Goal: Task Accomplishment & Management: Use online tool/utility

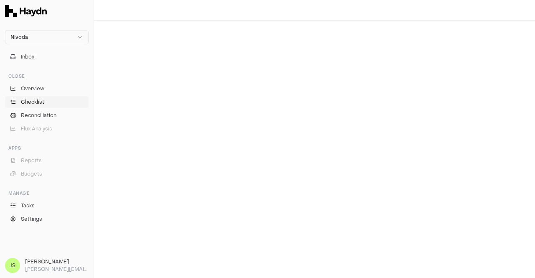
click at [20, 103] on link "Checklist" at bounding box center [47, 102] width 84 height 12
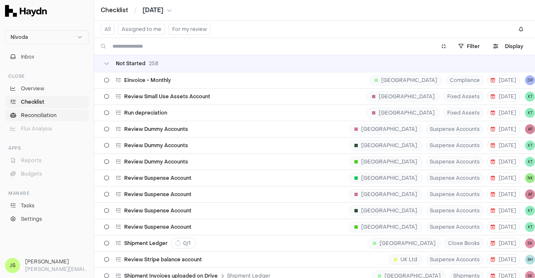
click at [27, 112] on span "Reconciliation" at bounding box center [39, 116] width 36 height 8
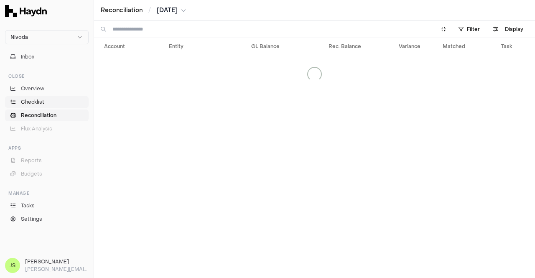
click at [27, 102] on span "Checklist" at bounding box center [32, 102] width 23 height 8
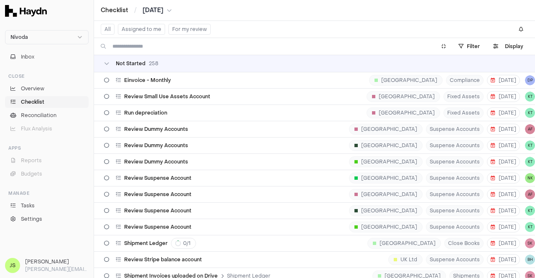
click at [140, 28] on button "Assigned to me" at bounding box center [141, 29] width 47 height 11
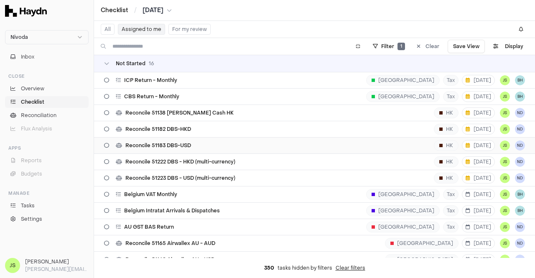
click at [264, 142] on div "Reconcile 51183 DBS-USD HK [DATE] JS ND" at bounding box center [314, 145] width 421 height 16
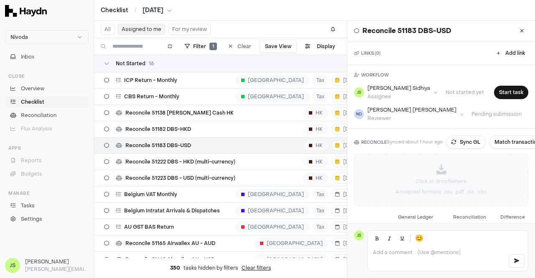
scroll to position [81, 0]
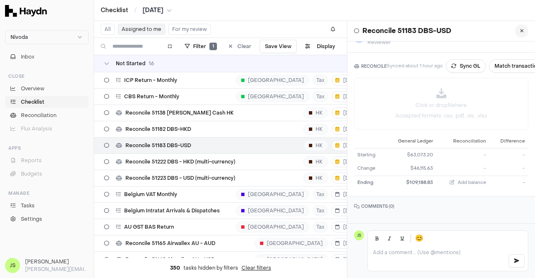
click at [517, 32] on button at bounding box center [521, 30] width 13 height 13
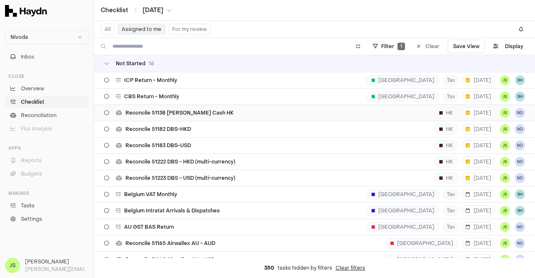
click at [291, 112] on div "Reconcile 51138 [PERSON_NAME] Cash HK HK [DATE] JS ND" at bounding box center [314, 113] width 421 height 16
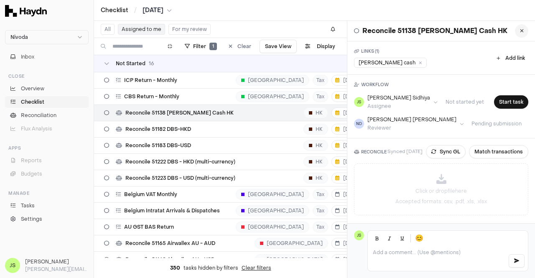
click at [520, 32] on icon at bounding box center [522, 30] width 4 height 5
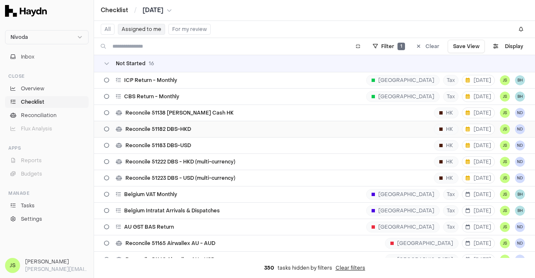
click at [180, 121] on div "Reconcile 51182 DBS-HKD HK [DATE] JS ND" at bounding box center [314, 129] width 421 height 16
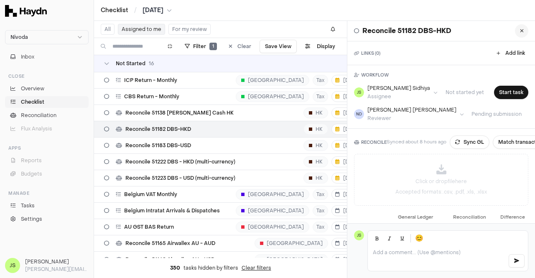
click at [517, 37] on div "Reconcile 51182 DBS-HKD" at bounding box center [441, 31] width 188 height 20
click at [520, 30] on icon at bounding box center [522, 30] width 4 height 5
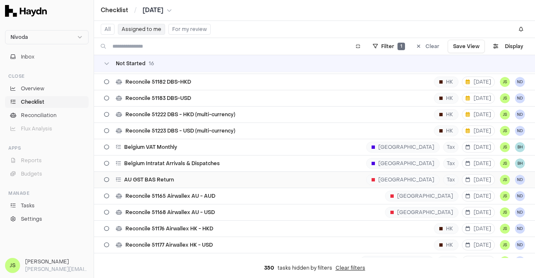
scroll to position [50, 0]
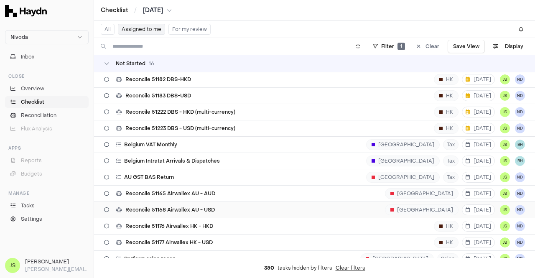
click at [226, 206] on div "Reconcile 51168 Airwallex AU - USD [GEOGRAPHIC_DATA] [DATE] JS ND" at bounding box center [314, 210] width 421 height 16
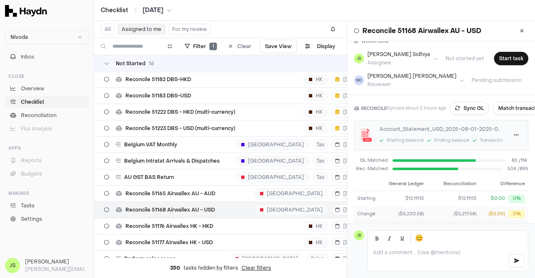
scroll to position [33, 0]
click at [513, 113] on button "Match transactions" at bounding box center [522, 108] width 59 height 13
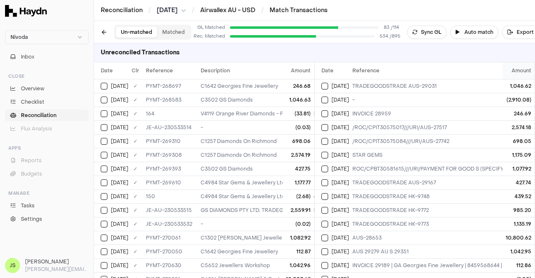
click at [511, 71] on span "Amount" at bounding box center [521, 70] width 20 height 7
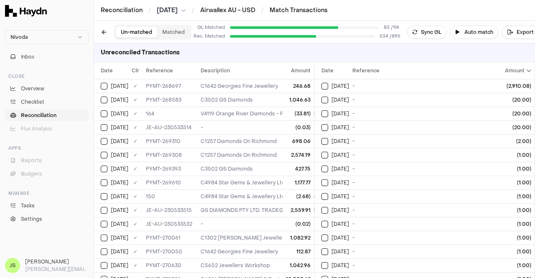
click at [510, 71] on span "Amount" at bounding box center [518, 70] width 26 height 7
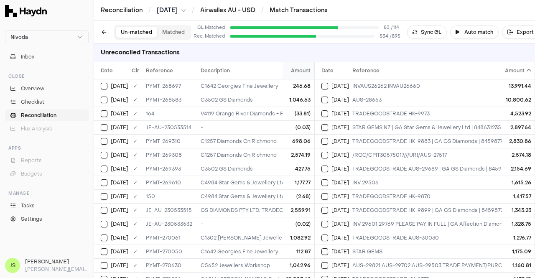
click at [297, 72] on span "Amount" at bounding box center [301, 70] width 20 height 7
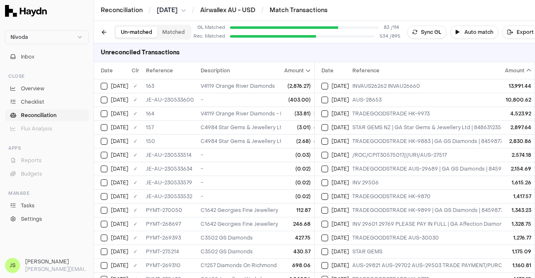
click at [297, 72] on span "Amount" at bounding box center [298, 70] width 26 height 7
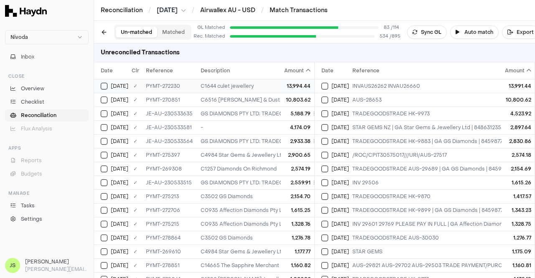
click at [295, 88] on div "13,994.44" at bounding box center [298, 86] width 26 height 7
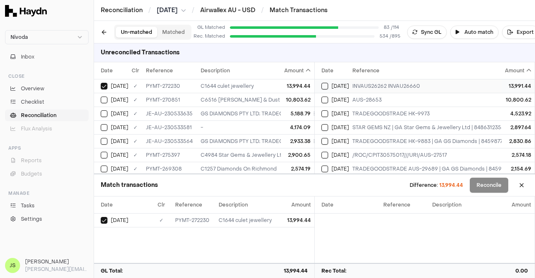
click at [281, 99] on td "10,803.62" at bounding box center [297, 100] width 33 height 14
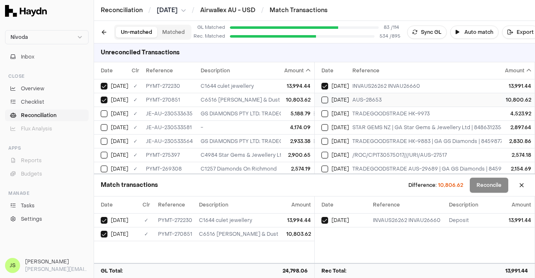
click at [336, 104] on td "[DATE]" at bounding box center [332, 100] width 34 height 14
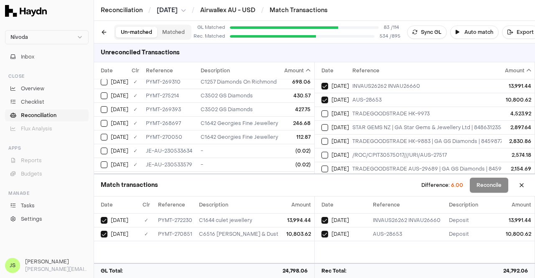
scroll to position [335, 0]
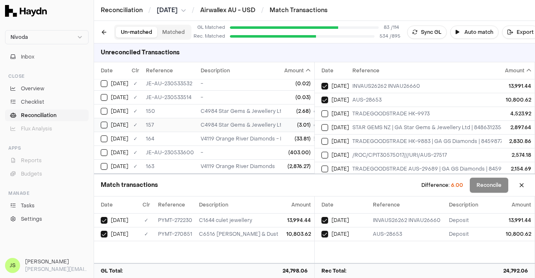
click at [269, 122] on div "C4984 Star Gems & Jewellery Ltd - STAR GEMS + JEWELLERY LIMITED; STAR GEMS NZ; …" at bounding box center [344, 125] width 287 height 7
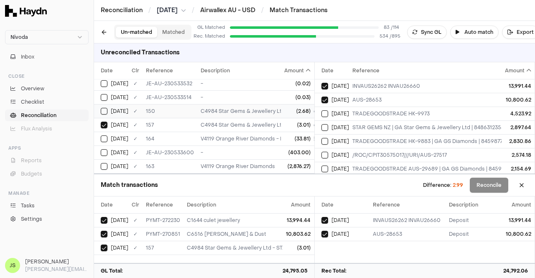
click at [266, 108] on div "C4984 Star Gems & Jewellery Ltd - STAR GEMS + JEWELLERY LIMITED; STAR GEMS; Sta…" at bounding box center [344, 111] width 287 height 7
click at [265, 124] on td "C4984 Star Gems & Jewellery Ltd - STAR GEMS + JEWELLERY LIMITED; STAR GEMS NZ; …" at bounding box center [344, 125] width 294 height 14
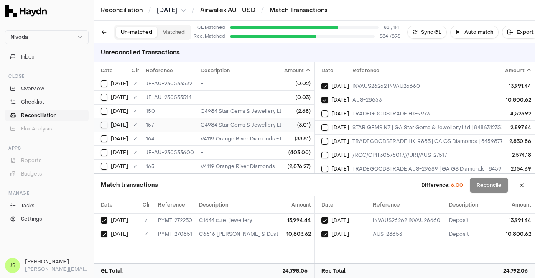
scroll to position [0, 0]
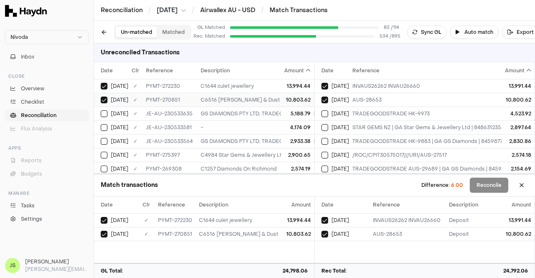
click at [234, 102] on div "C6516 [PERSON_NAME] & Dust" at bounding box center [344, 100] width 287 height 7
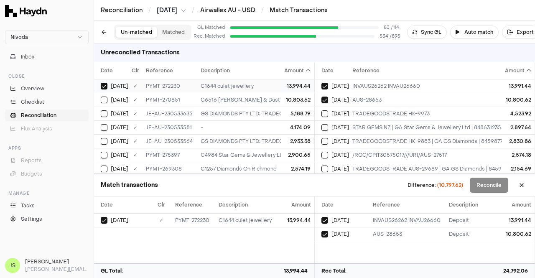
click at [229, 91] on td "C1644 culet jewellery" at bounding box center [344, 86] width 294 height 14
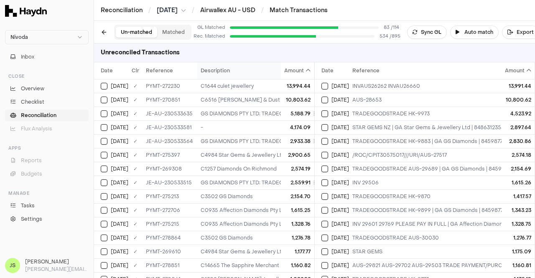
click at [218, 68] on span "Description" at bounding box center [215, 70] width 29 height 7
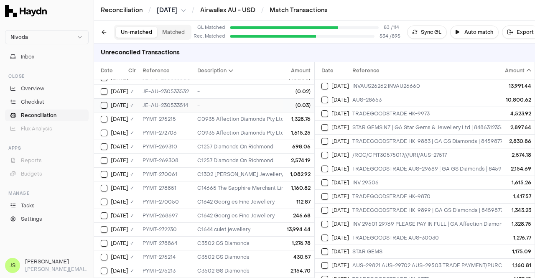
scroll to position [0, 3]
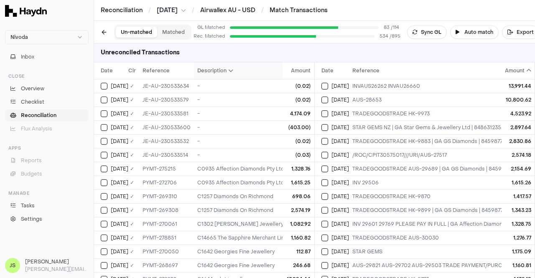
click at [211, 75] on th "Description" at bounding box center [341, 70] width 294 height 17
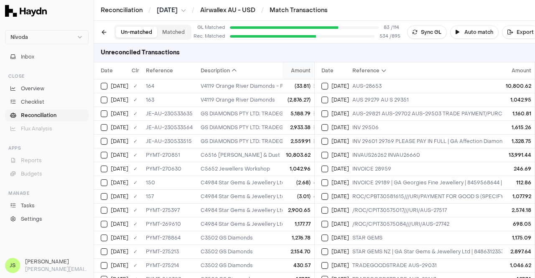
click at [296, 73] on span "Amount" at bounding box center [301, 70] width 20 height 7
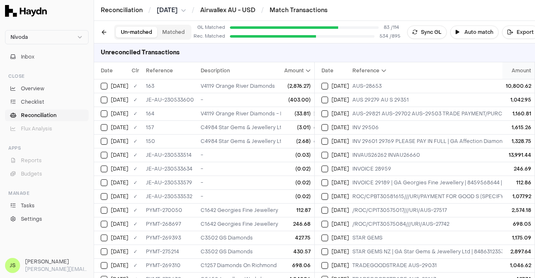
click at [513, 70] on span "Amount" at bounding box center [521, 70] width 20 height 7
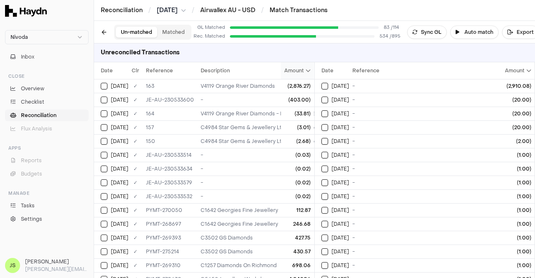
click at [281, 78] on th "Amount" at bounding box center [297, 70] width 33 height 17
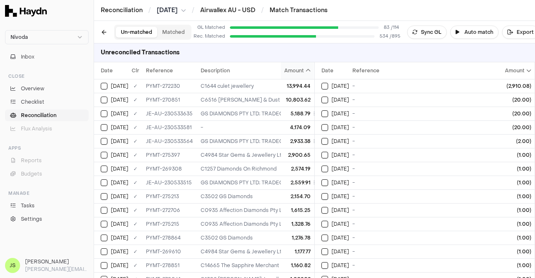
click at [292, 66] on th "Amount" at bounding box center [297, 70] width 33 height 17
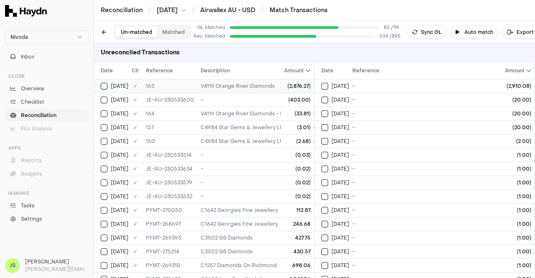
click at [292, 83] on div "(2,876.27)" at bounding box center [298, 86] width 26 height 7
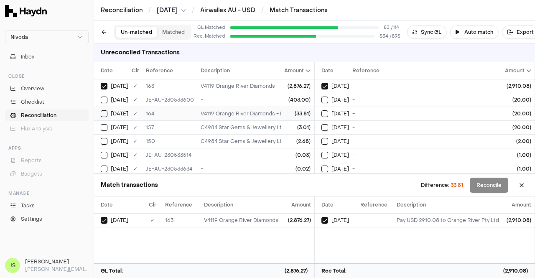
click at [268, 111] on div "V4119 Orange River Diamonds - Payment of USD 2910.08; bill_payment; Nivoda" at bounding box center [344, 113] width 287 height 7
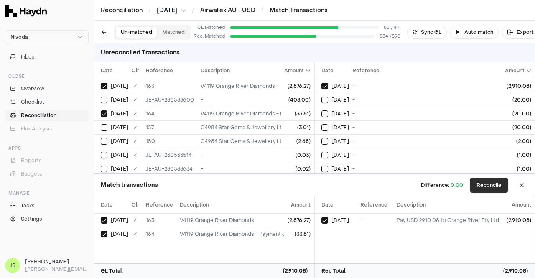
click at [490, 184] on button "Reconcile" at bounding box center [489, 185] width 38 height 15
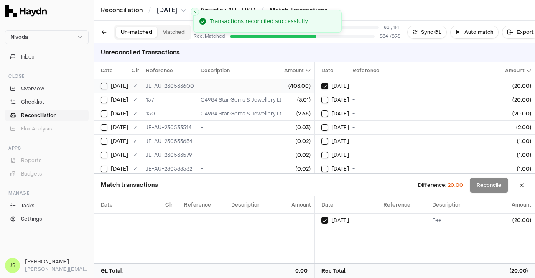
click at [272, 80] on td "-" at bounding box center [344, 86] width 294 height 14
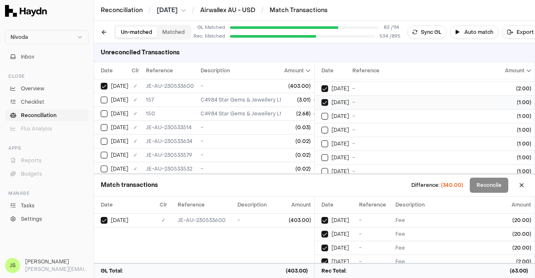
scroll to position [40, 0]
type button "on"
click at [321, 125] on button "on" at bounding box center [324, 128] width 7 height 7
type button "on"
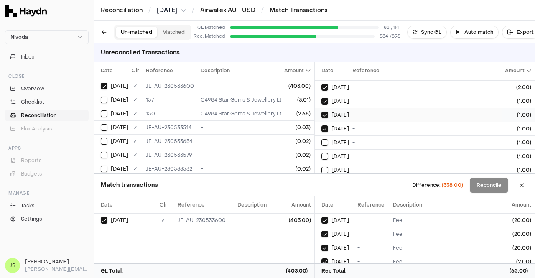
click at [321, 139] on button "on" at bounding box center [324, 142] width 7 height 7
type button "on"
click at [321, 153] on button "on" at bounding box center [324, 156] width 7 height 7
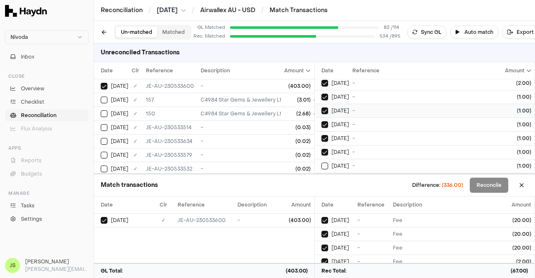
type button "on"
click at [321, 163] on button "on" at bounding box center [324, 166] width 7 height 7
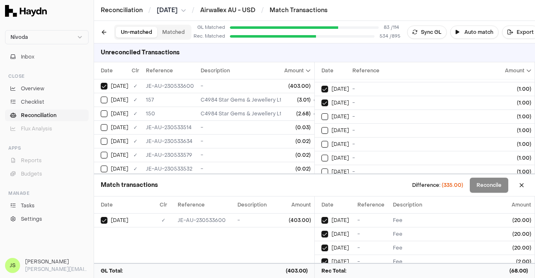
type button "on"
click at [321, 113] on button "on" at bounding box center [324, 116] width 7 height 7
type button "on"
click at [321, 127] on button "on" at bounding box center [324, 130] width 7 height 7
type button "on"
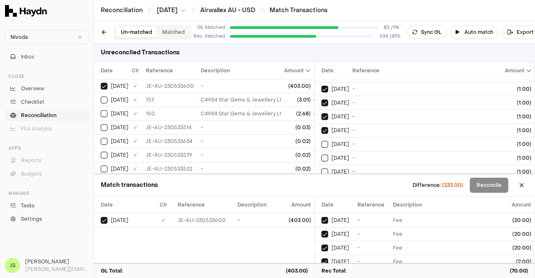
click at [321, 141] on button "on" at bounding box center [324, 144] width 7 height 7
type button "on"
click at [321, 155] on button "on" at bounding box center [324, 158] width 7 height 7
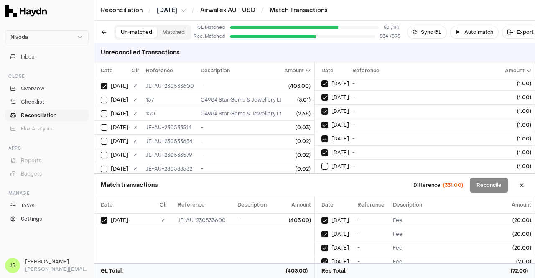
type button "on"
click at [321, 163] on button "on" at bounding box center [324, 166] width 7 height 7
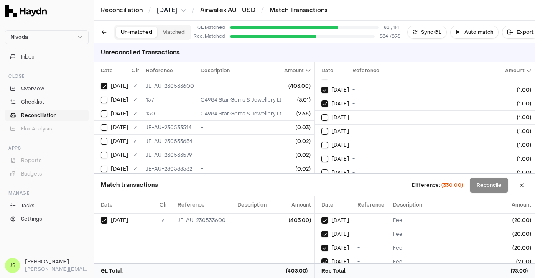
type button "on"
click at [321, 114] on button "on" at bounding box center [324, 117] width 7 height 7
type button "on"
click at [321, 128] on button "on" at bounding box center [324, 131] width 7 height 7
type button "on"
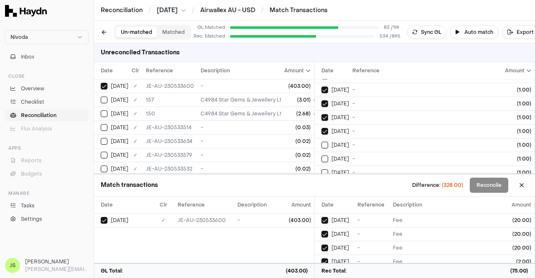
click at [321, 142] on button "on" at bounding box center [324, 145] width 7 height 7
type button "on"
click at [321, 155] on button "on" at bounding box center [324, 158] width 7 height 7
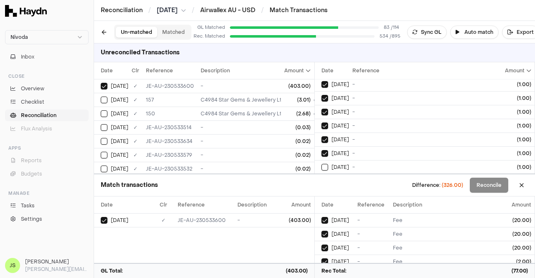
type button "on"
click at [321, 164] on button "on" at bounding box center [324, 167] width 7 height 7
type button "on"
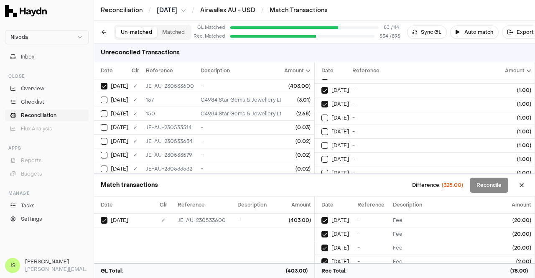
click at [321, 114] on button "on" at bounding box center [324, 117] width 7 height 7
type button "on"
click at [321, 128] on button "on" at bounding box center [324, 131] width 7 height 7
type button "on"
click at [321, 142] on button "on" at bounding box center [324, 145] width 7 height 7
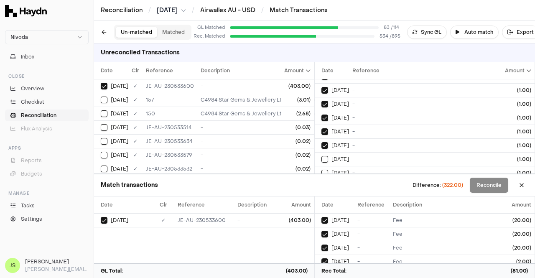
type button "on"
click at [321, 156] on button "on" at bounding box center [324, 159] width 7 height 7
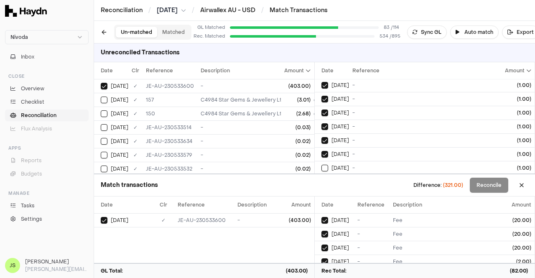
type button "on"
click at [321, 165] on button "on" at bounding box center [324, 168] width 7 height 7
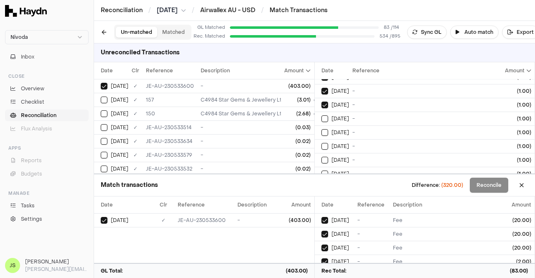
type button "on"
click at [321, 115] on button "on" at bounding box center [324, 118] width 7 height 7
type button "on"
click at [321, 129] on button "on" at bounding box center [324, 132] width 7 height 7
type button "on"
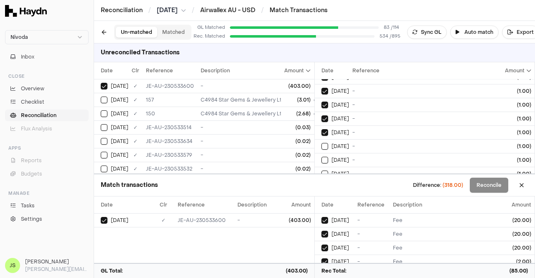
click at [321, 143] on button "on" at bounding box center [324, 146] width 7 height 7
type button "on"
click at [321, 157] on button "on" at bounding box center [324, 160] width 7 height 7
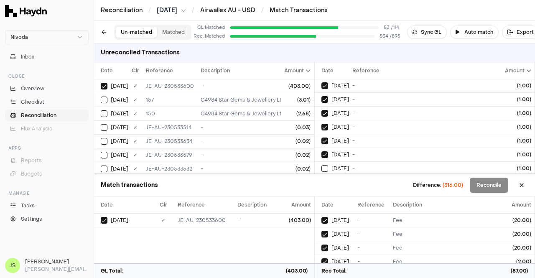
type button "on"
click at [321, 165] on button "on" at bounding box center [324, 168] width 7 height 7
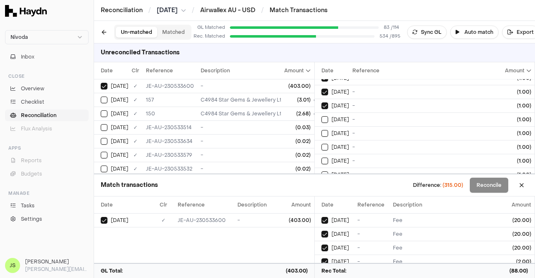
type button "on"
click at [321, 116] on button "on" at bounding box center [324, 119] width 7 height 7
type button "on"
click at [321, 130] on button "on" at bounding box center [324, 133] width 7 height 7
type button "on"
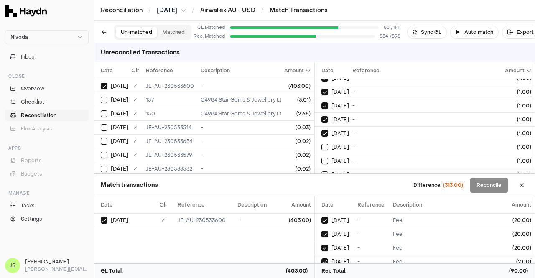
click at [321, 144] on button "on" at bounding box center [324, 147] width 7 height 7
type button "on"
click at [321, 158] on button "on" at bounding box center [324, 161] width 7 height 7
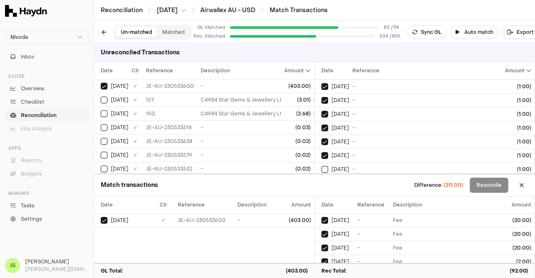
type button "on"
click at [321, 166] on button "on" at bounding box center [324, 169] width 7 height 7
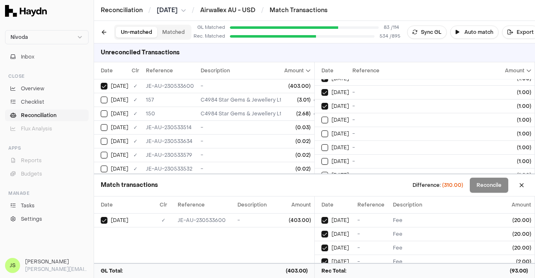
type button "on"
click at [321, 117] on button "on" at bounding box center [324, 120] width 7 height 7
type button "on"
click at [321, 130] on button "on" at bounding box center [324, 133] width 7 height 7
type button "on"
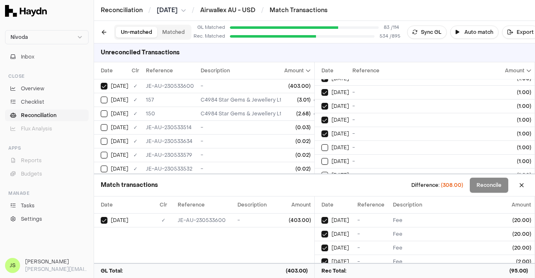
click at [321, 144] on button "on" at bounding box center [324, 147] width 7 height 7
type button "on"
click at [321, 158] on button "on" at bounding box center [324, 161] width 7 height 7
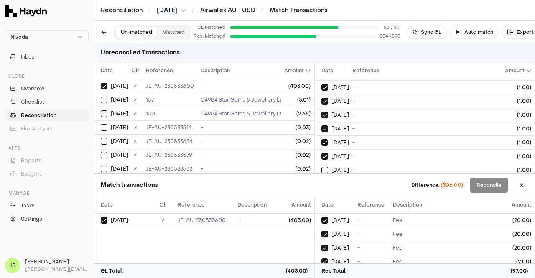
type button "on"
click at [321, 167] on button "on" at bounding box center [324, 170] width 7 height 7
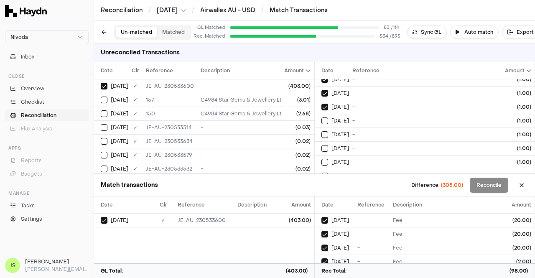
type button "on"
click at [321, 117] on button "on" at bounding box center [324, 120] width 7 height 7
type button "on"
click at [321, 131] on button "on" at bounding box center [324, 134] width 7 height 7
type button "on"
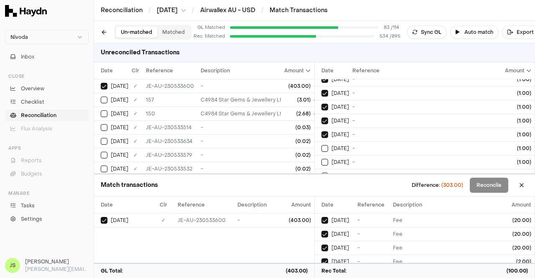
click at [321, 145] on button "on" at bounding box center [324, 148] width 7 height 7
type button "on"
click at [321, 159] on button "on" at bounding box center [324, 162] width 7 height 7
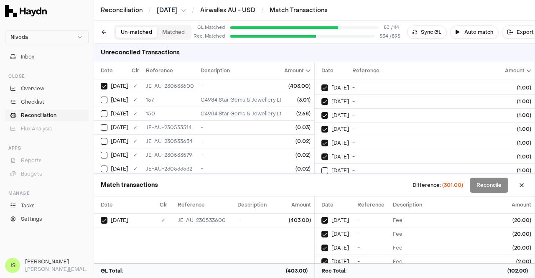
type button "on"
click at [321, 167] on button "on" at bounding box center [324, 170] width 7 height 7
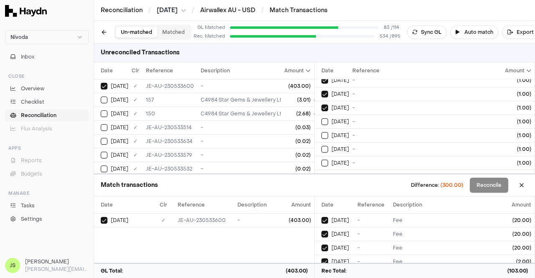
type button "on"
click at [321, 118] on button "on" at bounding box center [324, 121] width 7 height 7
type button "on"
click at [321, 132] on button "on" at bounding box center [324, 135] width 7 height 7
type button "on"
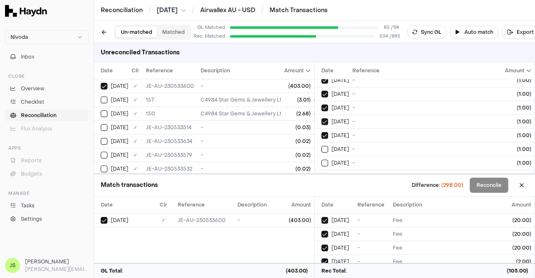
click at [321, 146] on button "on" at bounding box center [324, 149] width 7 height 7
type button "on"
click at [321, 160] on button "on" at bounding box center [324, 163] width 7 height 7
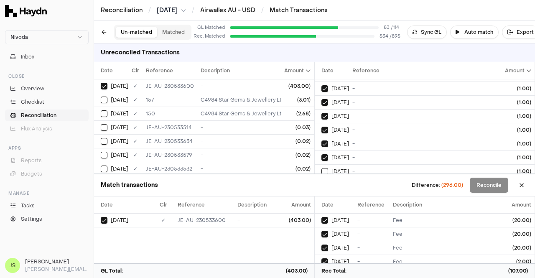
type button "on"
click at [321, 168] on button "on" at bounding box center [324, 171] width 7 height 7
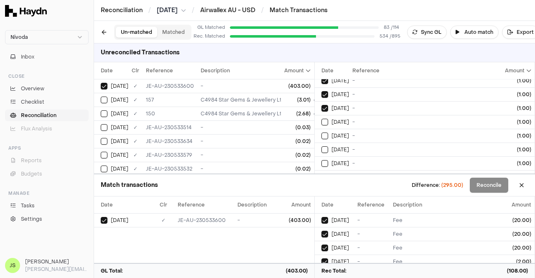
type button "on"
click at [321, 119] on button "on" at bounding box center [324, 122] width 7 height 7
type button "on"
click at [321, 132] on button "on" at bounding box center [324, 135] width 7 height 7
type button "on"
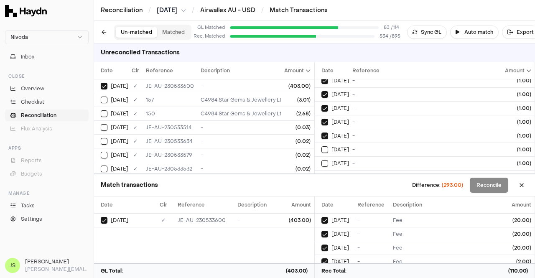
click at [321, 146] on button "on" at bounding box center [324, 149] width 7 height 7
type button "on"
click at [321, 160] on button "on" at bounding box center [324, 163] width 7 height 7
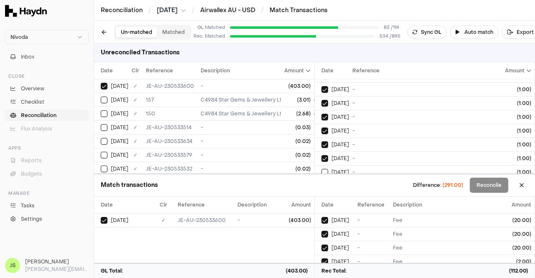
type button "on"
click at [321, 169] on button "on" at bounding box center [324, 172] width 7 height 7
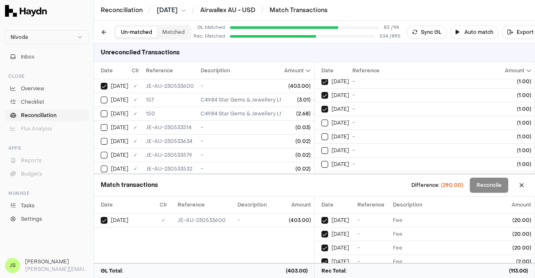
type button "on"
click at [321, 119] on button "on" at bounding box center [324, 122] width 7 height 7
type button "on"
click at [321, 133] on button "on" at bounding box center [324, 136] width 7 height 7
type button "on"
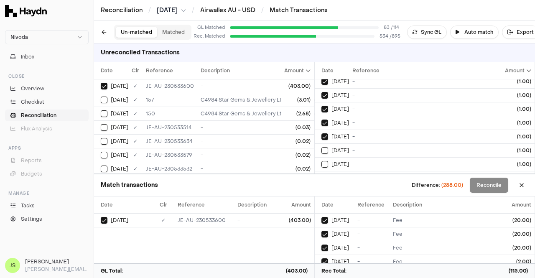
click at [321, 147] on button "on" at bounding box center [324, 150] width 7 height 7
type button "on"
click at [321, 161] on button "on" at bounding box center [324, 164] width 7 height 7
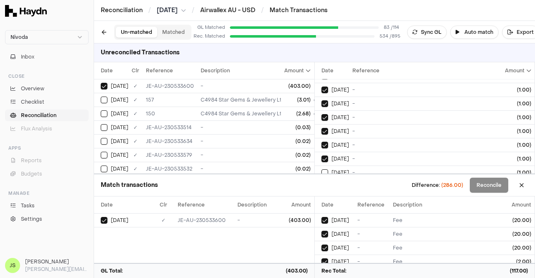
type button "on"
click at [321, 169] on button "on" at bounding box center [324, 172] width 7 height 7
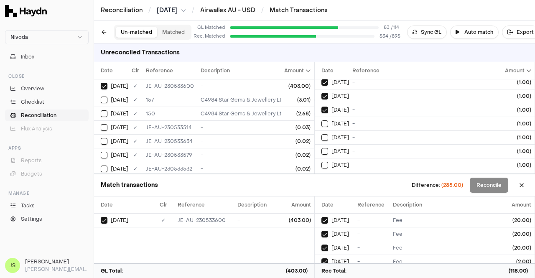
type button "on"
click at [321, 120] on button "on" at bounding box center [324, 123] width 7 height 7
type button "on"
click at [321, 134] on button "on" at bounding box center [324, 137] width 7 height 7
type button "on"
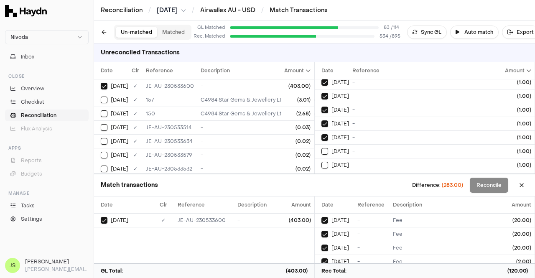
click at [321, 148] on button "on" at bounding box center [324, 151] width 7 height 7
type button "on"
click at [321, 162] on button "on" at bounding box center [324, 165] width 7 height 7
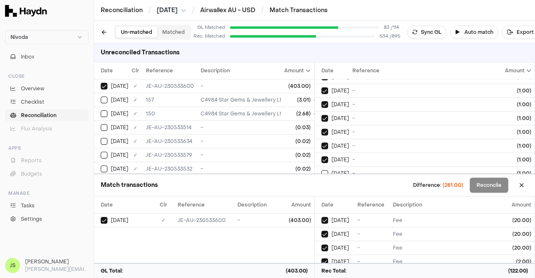
type button "on"
click at [321, 170] on button "on" at bounding box center [324, 173] width 7 height 7
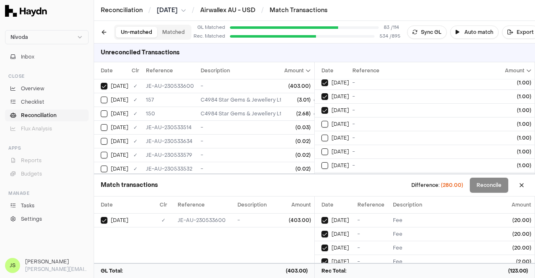
type button "on"
click at [321, 121] on button "on" at bounding box center [324, 124] width 7 height 7
type button "on"
click at [321, 135] on button "on" at bounding box center [324, 138] width 7 height 7
type button "on"
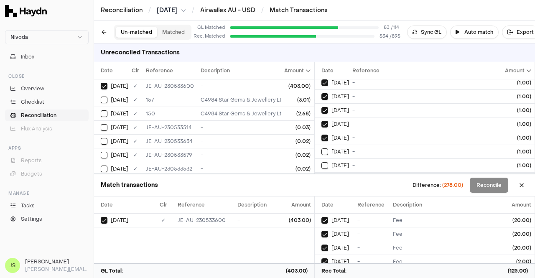
click at [321, 148] on button "on" at bounding box center [324, 151] width 7 height 7
type button "on"
click at [321, 162] on button "on" at bounding box center [324, 165] width 7 height 7
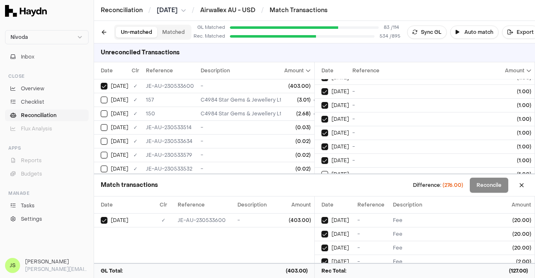
type button "on"
click at [321, 171] on button "on" at bounding box center [324, 174] width 7 height 7
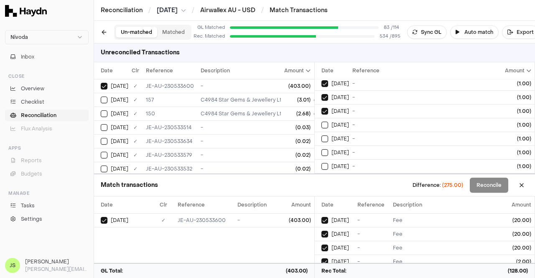
type button "on"
click at [321, 122] on button "on" at bounding box center [324, 125] width 7 height 7
type button "on"
click at [321, 135] on button "on" at bounding box center [324, 138] width 7 height 7
type button "on"
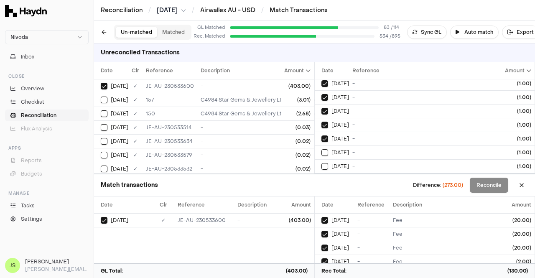
click at [321, 149] on button "on" at bounding box center [324, 152] width 7 height 7
type button "on"
click at [321, 163] on button "on" at bounding box center [324, 166] width 7 height 7
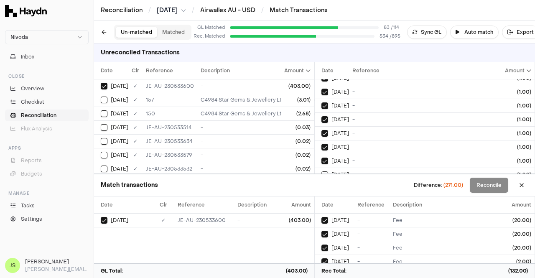
type button "on"
click at [321, 171] on button "on" at bounding box center [324, 174] width 7 height 7
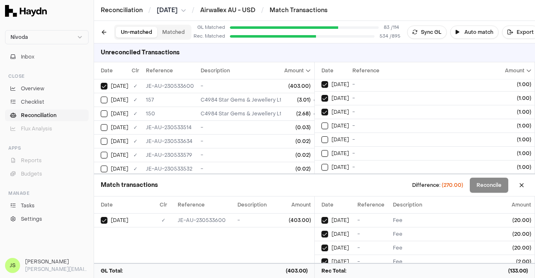
type button "on"
click at [321, 122] on button "on" at bounding box center [324, 125] width 7 height 7
type button "on"
click at [321, 136] on button "on" at bounding box center [324, 139] width 7 height 7
type button "on"
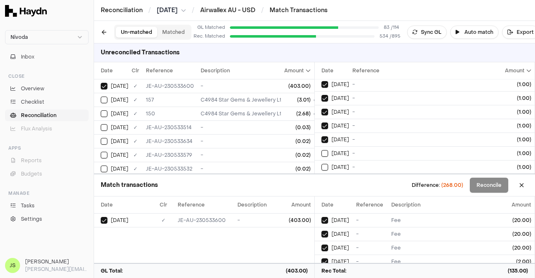
click at [321, 150] on button "on" at bounding box center [324, 153] width 7 height 7
type button "on"
click at [321, 164] on button "on" at bounding box center [324, 167] width 7 height 7
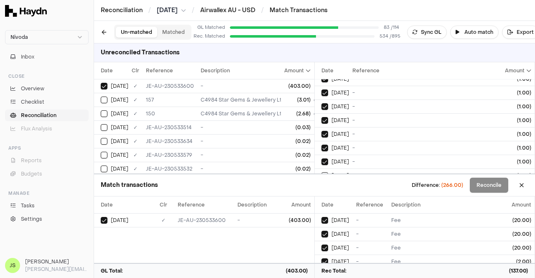
type button "on"
click at [321, 172] on button "on" at bounding box center [324, 175] width 7 height 7
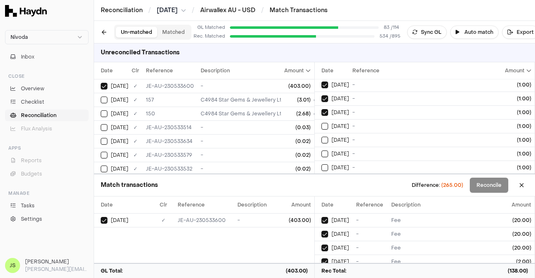
type button "on"
click at [321, 123] on button "on" at bounding box center [324, 126] width 7 height 7
type button "on"
click at [321, 137] on button "on" at bounding box center [324, 140] width 7 height 7
type button "on"
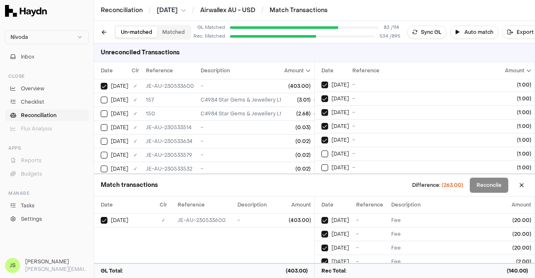
click at [321, 150] on button "on" at bounding box center [324, 153] width 7 height 7
type button "on"
click at [321, 164] on button "on" at bounding box center [324, 167] width 7 height 7
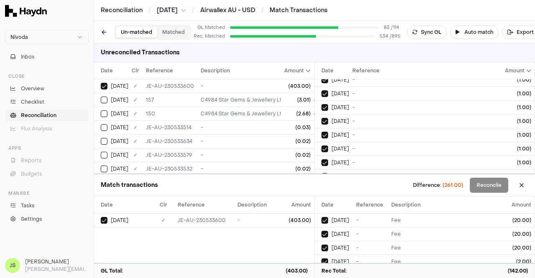
type button "on"
click at [321, 173] on button "on" at bounding box center [324, 176] width 7 height 7
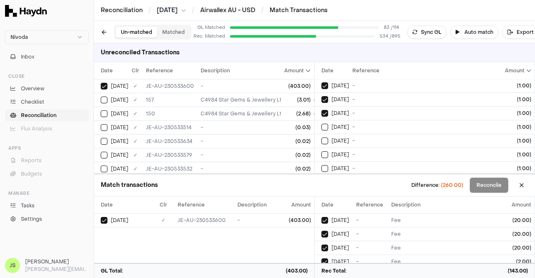
type button "on"
click at [321, 124] on button "on" at bounding box center [324, 127] width 7 height 7
type button "on"
click at [321, 137] on button "on" at bounding box center [324, 140] width 7 height 7
type button "on"
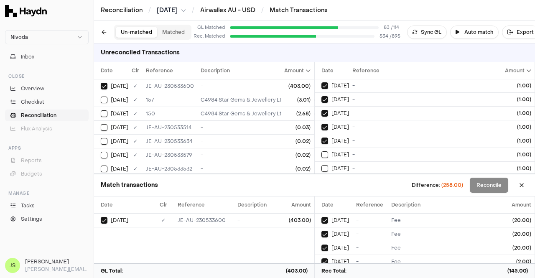
click at [321, 151] on button "on" at bounding box center [324, 154] width 7 height 7
type button "on"
click at [321, 165] on button "on" at bounding box center [324, 168] width 7 height 7
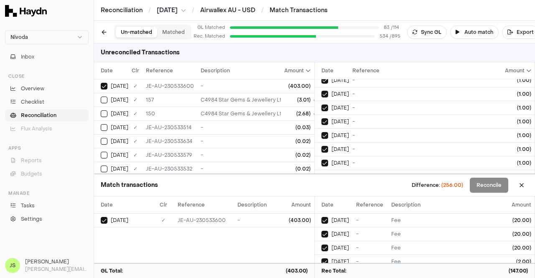
type button "on"
click at [321, 173] on button "on" at bounding box center [324, 176] width 7 height 7
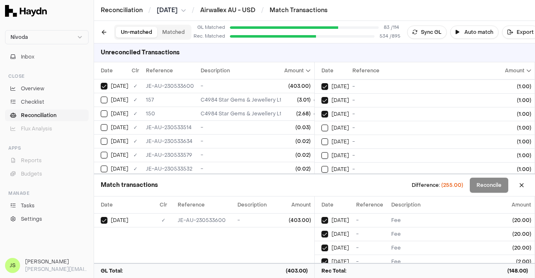
type button "on"
click at [321, 125] on button "on" at bounding box center [324, 128] width 7 height 7
type button "on"
click at [321, 138] on button "on" at bounding box center [324, 141] width 7 height 7
type button "on"
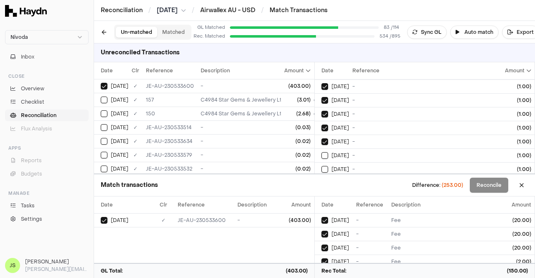
click at [321, 152] on button "on" at bounding box center [324, 155] width 7 height 7
type button "on"
click at [321, 166] on button "on" at bounding box center [324, 169] width 7 height 7
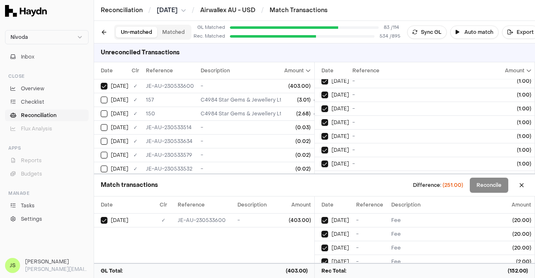
type button "on"
click at [321, 174] on button "on" at bounding box center [324, 177] width 7 height 7
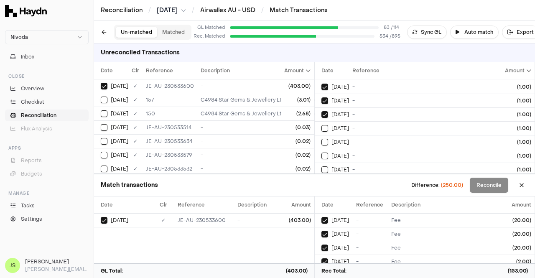
type button "on"
click at [321, 125] on button "on" at bounding box center [324, 128] width 7 height 7
type button "on"
click at [321, 139] on button "on" at bounding box center [324, 142] width 7 height 7
type button "on"
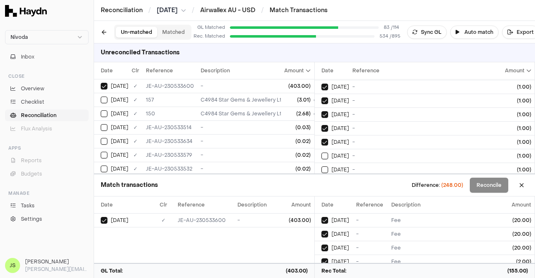
click at [321, 152] on button "on" at bounding box center [324, 155] width 7 height 7
type button "on"
click at [321, 166] on button "on" at bounding box center [324, 169] width 7 height 7
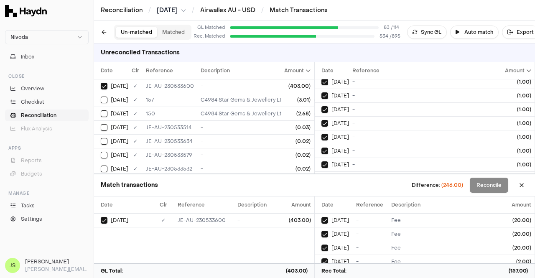
type button "on"
click at [321, 175] on button "on" at bounding box center [324, 178] width 7 height 7
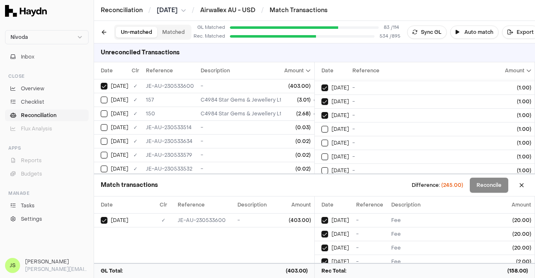
type button "on"
click at [321, 126] on button "on" at bounding box center [324, 129] width 7 height 7
type button "on"
click at [321, 140] on button "on" at bounding box center [324, 143] width 7 height 7
type button "on"
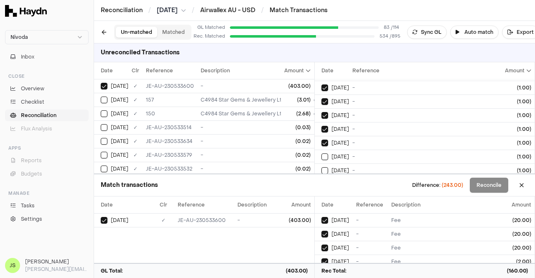
click at [321, 153] on button "on" at bounding box center [324, 156] width 7 height 7
type button "on"
click at [321, 167] on button "on" at bounding box center [324, 170] width 7 height 7
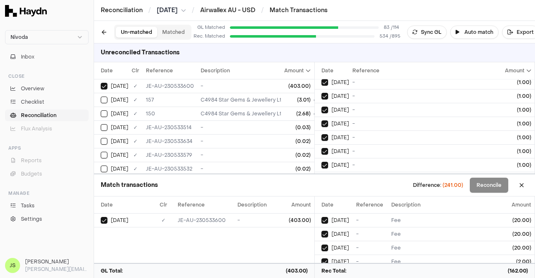
type button "on"
click at [321, 175] on button "on" at bounding box center [324, 178] width 7 height 7
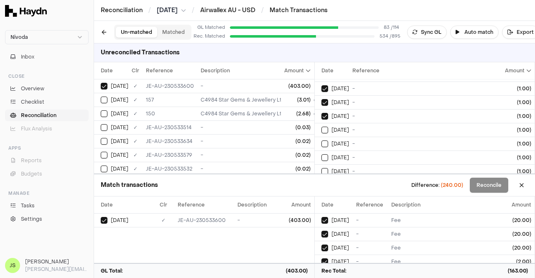
type button "on"
click at [321, 127] on button "on" at bounding box center [324, 130] width 7 height 7
type button "on"
click at [321, 140] on button "on" at bounding box center [324, 143] width 7 height 7
type button "on"
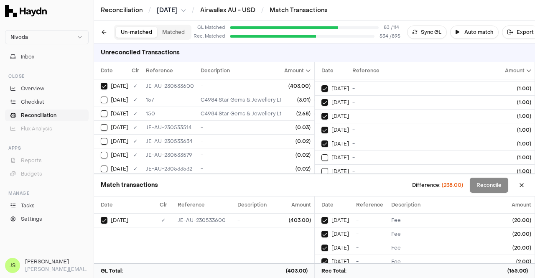
click at [321, 154] on button "on" at bounding box center [324, 157] width 7 height 7
type button "on"
click at [321, 168] on button "on" at bounding box center [324, 171] width 7 height 7
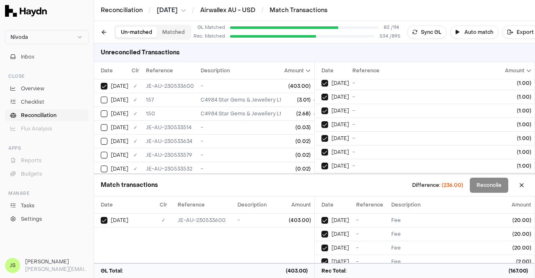
type button "on"
click at [321, 176] on button "on" at bounding box center [324, 179] width 7 height 7
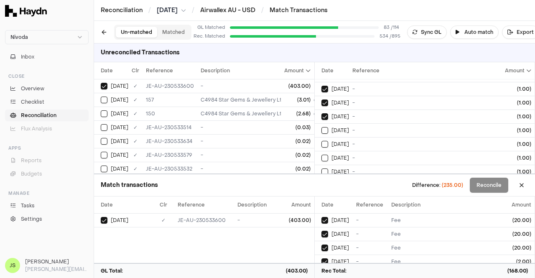
type button "on"
click at [321, 127] on button "on" at bounding box center [324, 130] width 7 height 7
type button "on"
click at [321, 141] on button "on" at bounding box center [324, 144] width 7 height 7
type button "on"
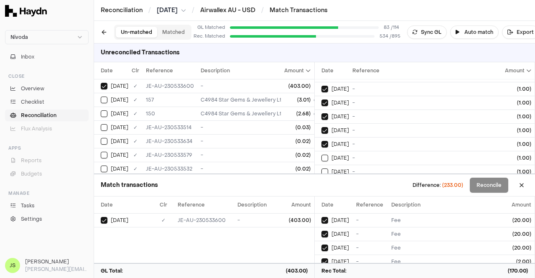
click at [321, 155] on button "on" at bounding box center [324, 158] width 7 height 7
type button "on"
click at [321, 168] on button "on" at bounding box center [324, 171] width 7 height 7
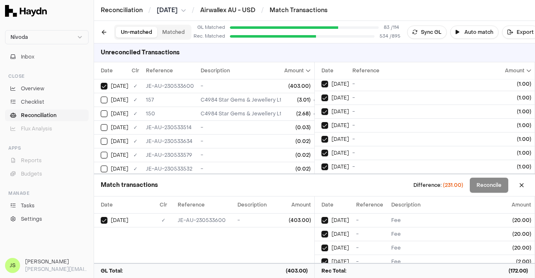
type button "on"
click at [321, 177] on button "on" at bounding box center [324, 180] width 7 height 7
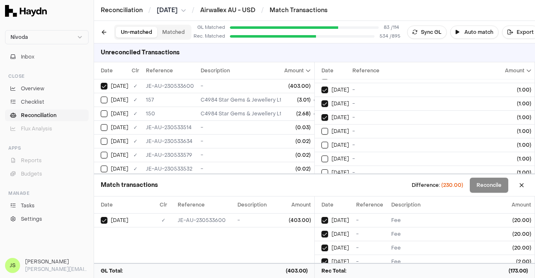
type button "on"
click at [321, 128] on button "on" at bounding box center [324, 131] width 7 height 7
type button "on"
click at [321, 142] on button "on" at bounding box center [324, 145] width 7 height 7
type button "on"
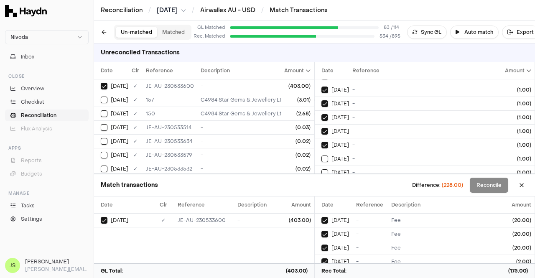
click at [321, 155] on button "on" at bounding box center [324, 158] width 7 height 7
type button "on"
click at [321, 169] on button "on" at bounding box center [324, 172] width 7 height 7
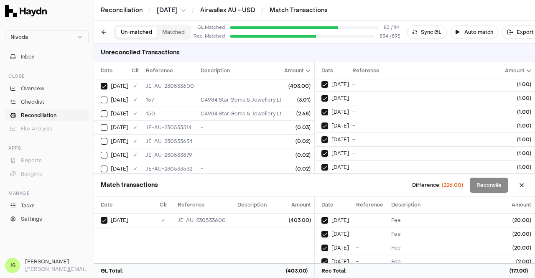
type button "on"
click at [321, 178] on button "on" at bounding box center [324, 181] width 7 height 7
type button "on"
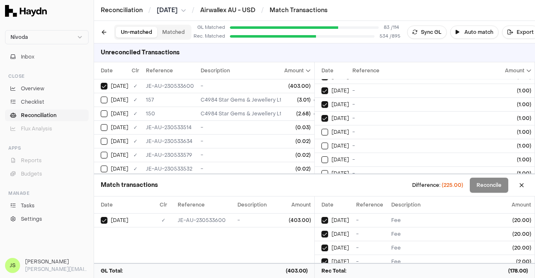
click at [321, 129] on button "on" at bounding box center [324, 132] width 7 height 7
type button "on"
click at [321, 142] on button "on" at bounding box center [324, 145] width 7 height 7
type button "on"
click at [321, 156] on button "on" at bounding box center [324, 159] width 7 height 7
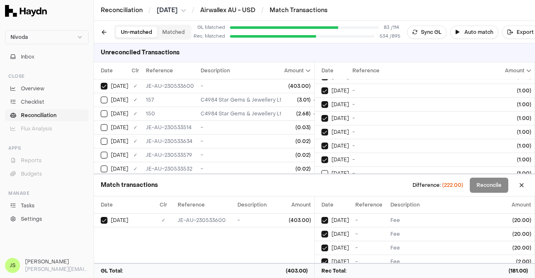
type button "on"
click at [321, 170] on button "on" at bounding box center [324, 173] width 7 height 7
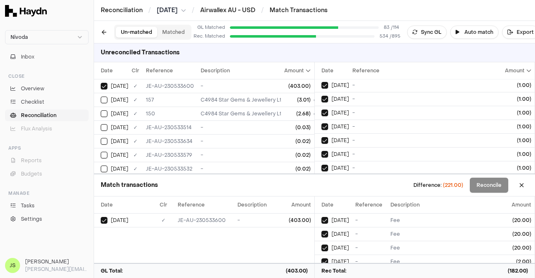
type button "on"
click at [321, 178] on button "on" at bounding box center [324, 181] width 7 height 7
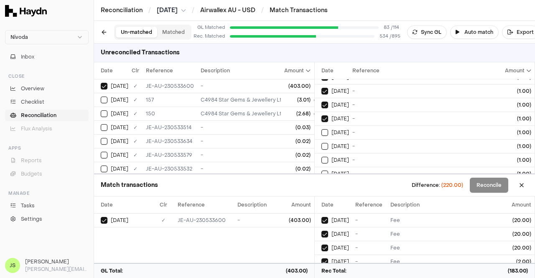
type button "on"
click at [321, 129] on button "on" at bounding box center [324, 132] width 7 height 7
type button "on"
click at [321, 143] on button "on" at bounding box center [324, 146] width 7 height 7
type button "on"
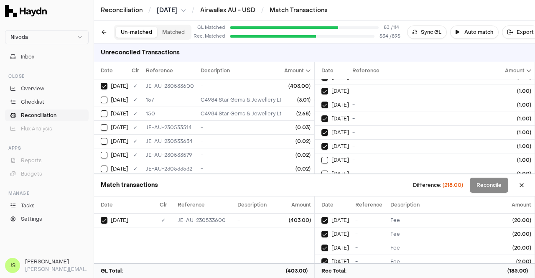
click at [321, 157] on button "on" at bounding box center [324, 160] width 7 height 7
type button "on"
click at [321, 170] on button "on" at bounding box center [324, 173] width 7 height 7
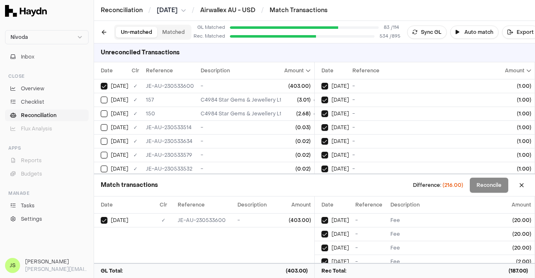
type button "on"
click at [321, 179] on button "on" at bounding box center [324, 182] width 7 height 7
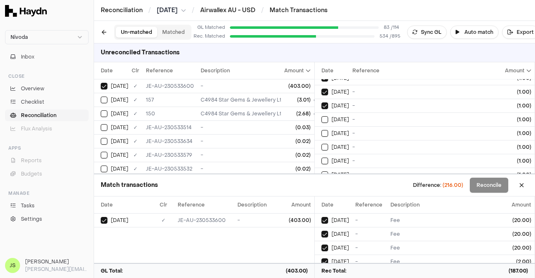
type button "on"
click at [321, 130] on button "on" at bounding box center [324, 133] width 7 height 7
type button "on"
click at [321, 144] on button "on" at bounding box center [324, 147] width 7 height 7
type button "on"
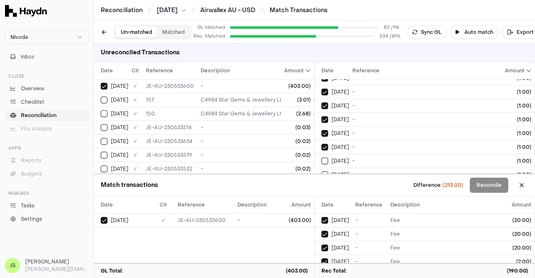
click at [321, 158] on button "on" at bounding box center [324, 161] width 7 height 7
type button "on"
click at [321, 171] on button "on" at bounding box center [324, 174] width 7 height 7
type button "on"
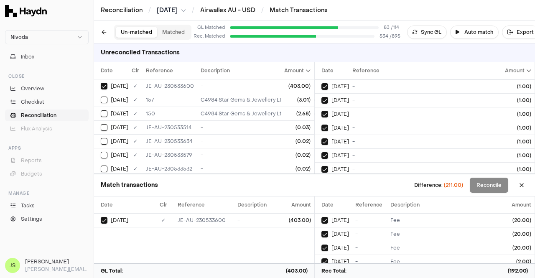
click at [321, 180] on button "on" at bounding box center [324, 183] width 7 height 7
type button "on"
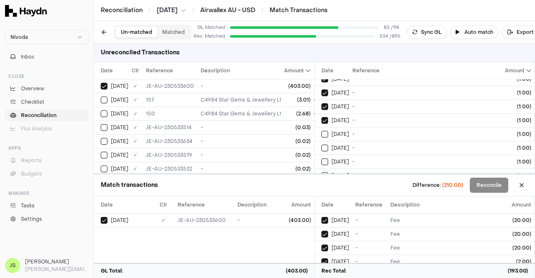
click at [321, 131] on button "on" at bounding box center [324, 134] width 7 height 7
type button "on"
click at [321, 145] on button "on" at bounding box center [324, 148] width 7 height 7
type button "on"
click at [321, 158] on button "on" at bounding box center [324, 161] width 7 height 7
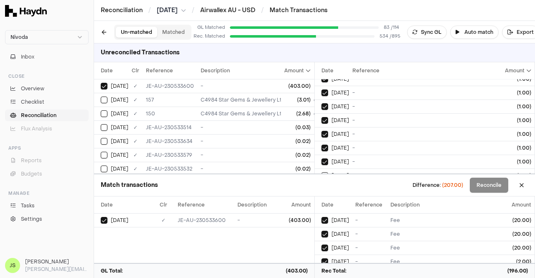
type button "on"
click at [321, 172] on button "on" at bounding box center [324, 175] width 7 height 7
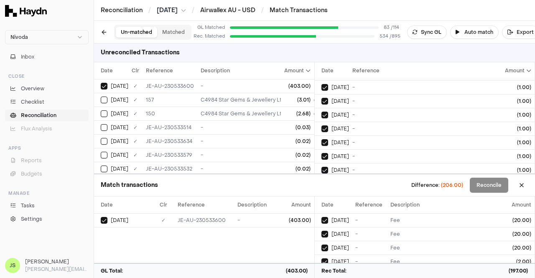
type button "on"
click at [321, 180] on button "on" at bounding box center [324, 183] width 7 height 7
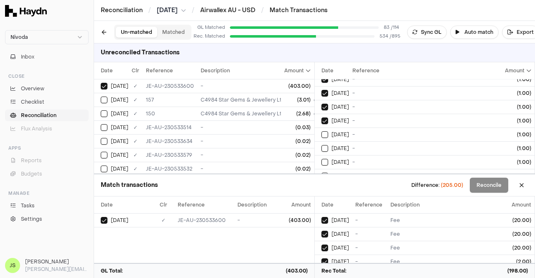
type button "on"
click at [321, 131] on button "on" at bounding box center [324, 134] width 7 height 7
type button "on"
click at [321, 145] on button "on" at bounding box center [324, 148] width 7 height 7
type button "on"
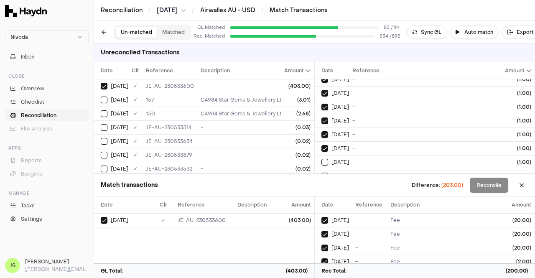
click at [321, 159] on button "on" at bounding box center [324, 162] width 7 height 7
type button "on"
click at [321, 173] on button "on" at bounding box center [324, 176] width 7 height 7
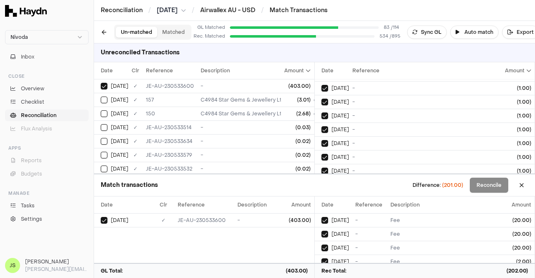
type button "on"
click at [321, 181] on button "on" at bounding box center [324, 184] width 7 height 7
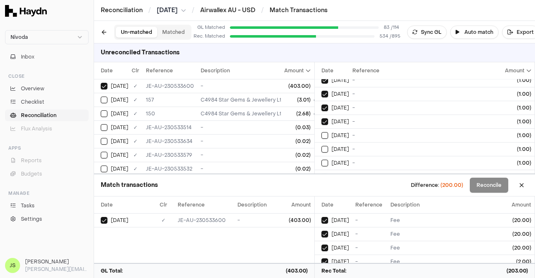
type button "on"
click at [321, 132] on button "on" at bounding box center [324, 135] width 7 height 7
type button "on"
click at [321, 146] on button "on" at bounding box center [324, 149] width 7 height 7
type button "on"
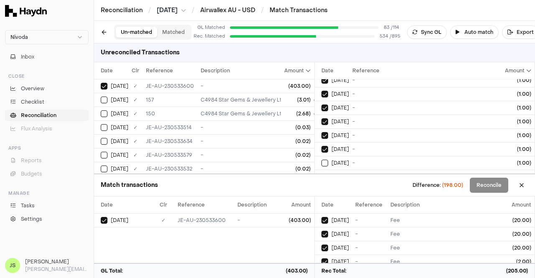
click at [321, 160] on button "on" at bounding box center [324, 163] width 7 height 7
type button "on"
click at [321, 173] on button "on" at bounding box center [324, 176] width 7 height 7
type button "on"
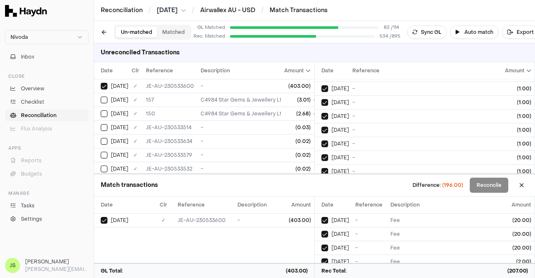
click at [321, 182] on button "on" at bounding box center [324, 185] width 7 height 7
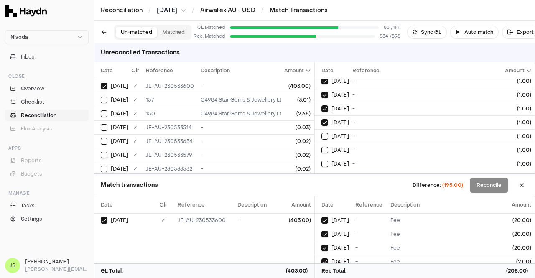
type button "on"
click at [321, 133] on button "on" at bounding box center [324, 136] width 7 height 7
type button "on"
click at [321, 147] on button "on" at bounding box center [324, 150] width 7 height 7
type button "on"
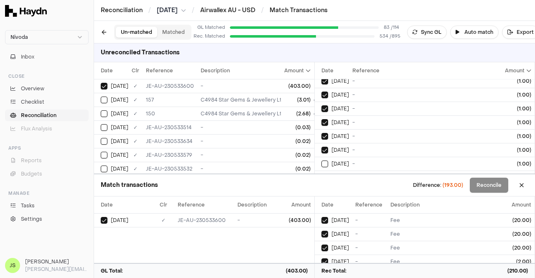
click at [321, 160] on button "on" at bounding box center [324, 163] width 7 height 7
type button "on"
click at [321, 174] on button "on" at bounding box center [324, 177] width 7 height 7
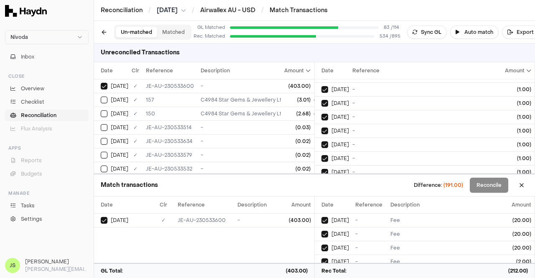
type button "on"
click at [321, 183] on button "on" at bounding box center [324, 186] width 7 height 7
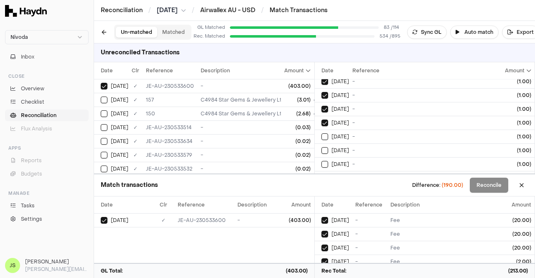
type button "on"
click at [321, 133] on button "on" at bounding box center [324, 136] width 7 height 7
type button "on"
click at [321, 147] on button "on" at bounding box center [324, 150] width 7 height 7
type button "on"
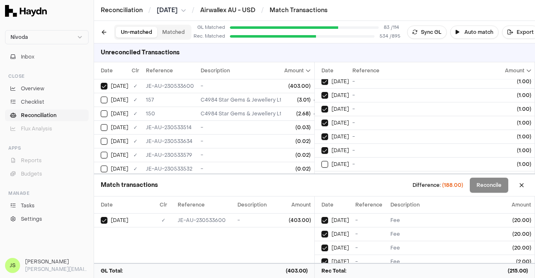
click at [321, 161] on button "on" at bounding box center [324, 164] width 7 height 7
type button "on"
click at [321, 175] on button "on" at bounding box center [324, 178] width 7 height 7
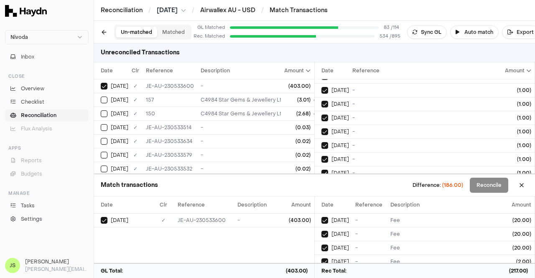
type button "on"
click at [321, 183] on button "on" at bounding box center [324, 186] width 7 height 7
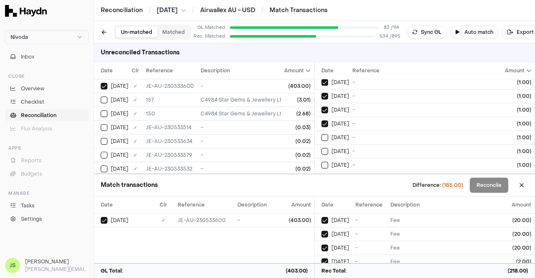
type button "on"
click at [321, 134] on button "on" at bounding box center [324, 137] width 7 height 7
type button "on"
click at [321, 148] on button "on" at bounding box center [324, 151] width 7 height 7
type button "on"
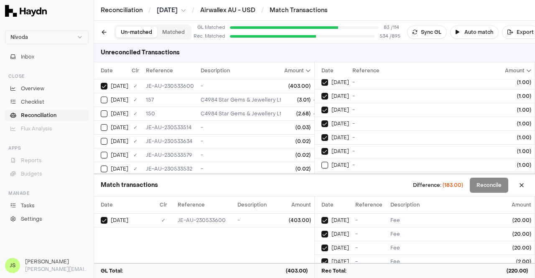
click at [321, 162] on button "on" at bounding box center [324, 165] width 7 height 7
type button "on"
click at [321, 175] on button "on" at bounding box center [324, 178] width 7 height 7
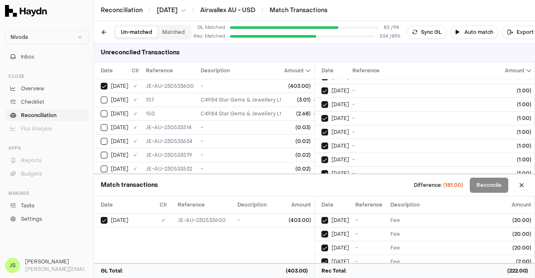
type button "on"
click at [321, 184] on button "on" at bounding box center [324, 187] width 7 height 7
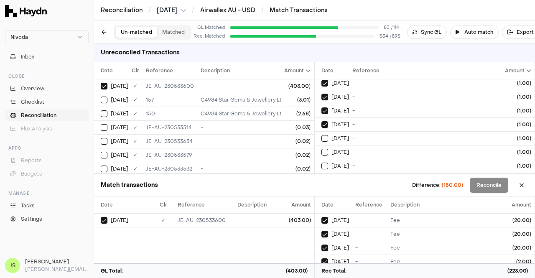
type button "on"
click at [321, 135] on button "on" at bounding box center [324, 138] width 7 height 7
type button "on"
click at [321, 149] on button "on" at bounding box center [324, 152] width 7 height 7
type button "on"
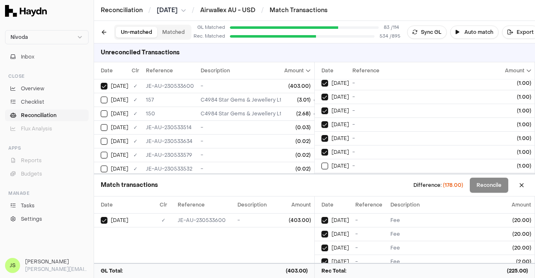
click at [321, 163] on button "on" at bounding box center [324, 166] width 7 height 7
type button "on"
click at [321, 176] on button "on" at bounding box center [324, 179] width 7 height 7
type button "on"
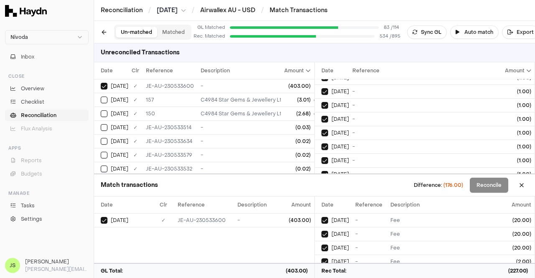
click at [321, 185] on button "on" at bounding box center [324, 188] width 7 height 7
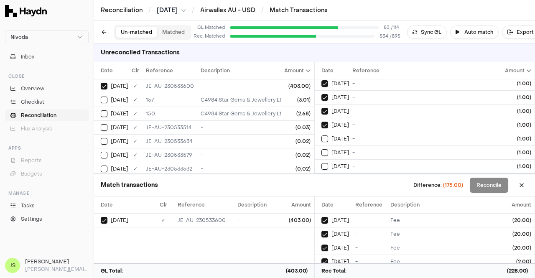
type button "on"
click at [321, 135] on button "on" at bounding box center [324, 138] width 7 height 7
type button "on"
click at [321, 149] on button "on" at bounding box center [324, 152] width 7 height 7
type button "on"
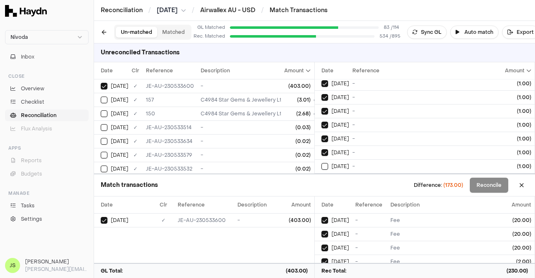
click at [321, 163] on button "on" at bounding box center [324, 166] width 7 height 7
type button "on"
click at [321, 177] on button "on" at bounding box center [324, 180] width 7 height 7
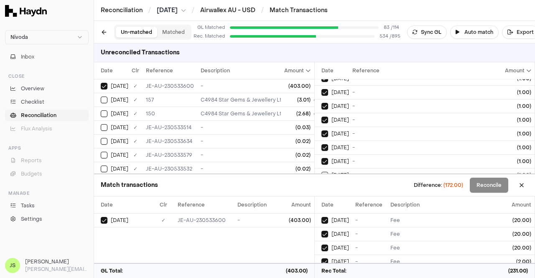
type button "on"
click at [321, 186] on button "on" at bounding box center [324, 189] width 7 height 7
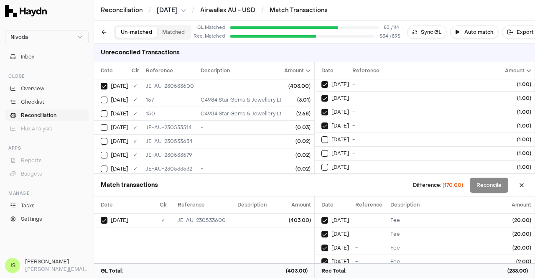
type button "on"
click at [321, 136] on button "on" at bounding box center [324, 139] width 7 height 7
type button "on"
click at [321, 150] on button "on" at bounding box center [324, 153] width 7 height 7
type button "on"
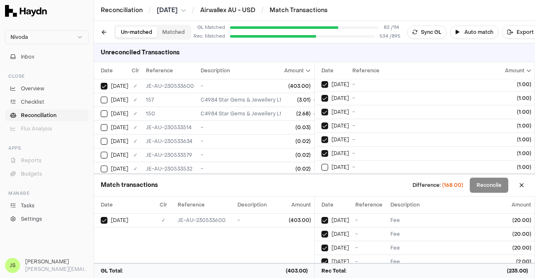
click at [321, 164] on button "on" at bounding box center [324, 167] width 7 height 7
type button "on"
click at [321, 178] on button "on" at bounding box center [324, 181] width 7 height 7
type button "on"
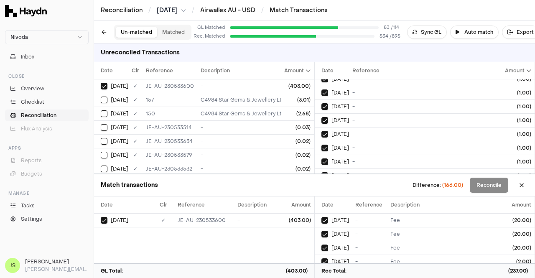
click at [321, 186] on button "on" at bounding box center [324, 189] width 7 height 7
type button "on"
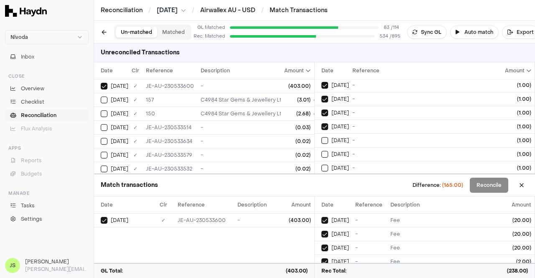
click at [321, 137] on button "on" at bounding box center [324, 140] width 7 height 7
type button "on"
click at [321, 151] on button "on" at bounding box center [324, 154] width 7 height 7
type button "on"
click at [321, 165] on button "on" at bounding box center [324, 168] width 7 height 7
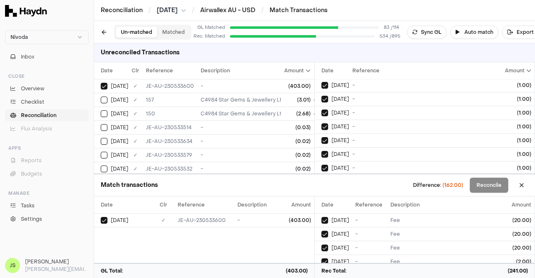
type button "on"
click at [321, 178] on button "on" at bounding box center [324, 181] width 7 height 7
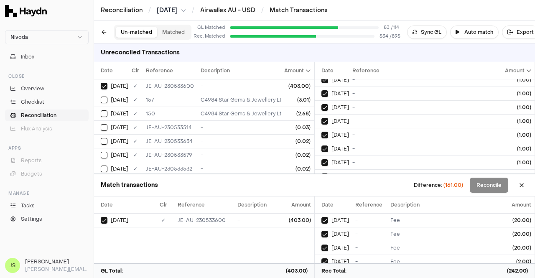
type button "on"
click at [321, 187] on button "on" at bounding box center [324, 190] width 7 height 7
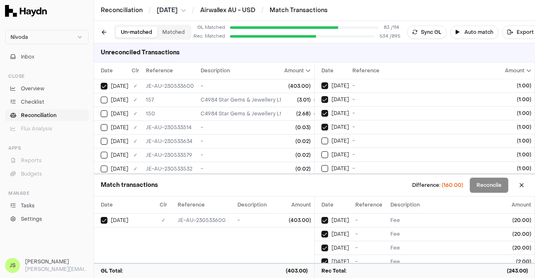
type button "on"
click at [321, 137] on button "on" at bounding box center [324, 140] width 7 height 7
type button "on"
click at [321, 151] on button "on" at bounding box center [324, 154] width 7 height 7
type button "on"
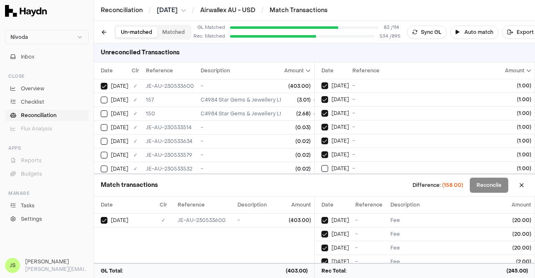
click at [321, 165] on button "on" at bounding box center [324, 168] width 7 height 7
type button "on"
click at [321, 179] on button "on" at bounding box center [324, 182] width 7 height 7
type button "on"
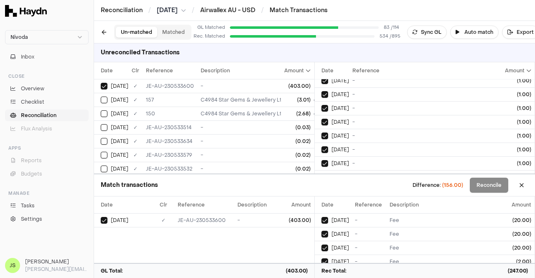
click at [321, 188] on button "on" at bounding box center [324, 191] width 7 height 7
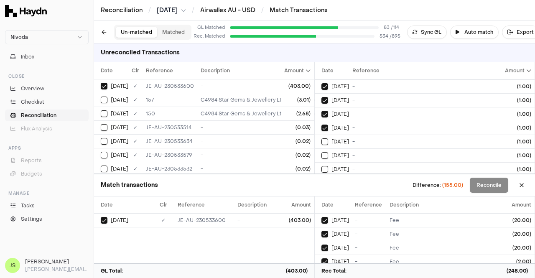
type button "on"
click at [321, 138] on button "on" at bounding box center [324, 141] width 7 height 7
type button "on"
click at [321, 152] on button "on" at bounding box center [324, 155] width 7 height 7
type button "on"
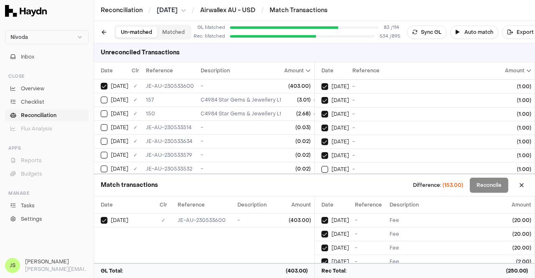
click at [321, 166] on button "on" at bounding box center [324, 169] width 7 height 7
type button "on"
click at [321, 180] on button "on" at bounding box center [324, 183] width 7 height 7
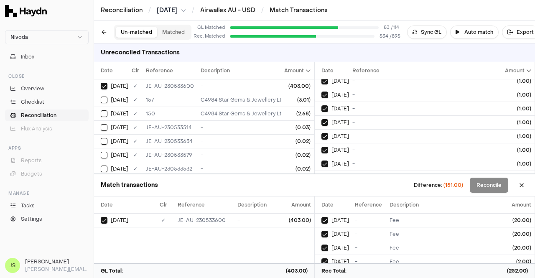
type button "on"
click at [321, 188] on button "on" at bounding box center [324, 191] width 7 height 7
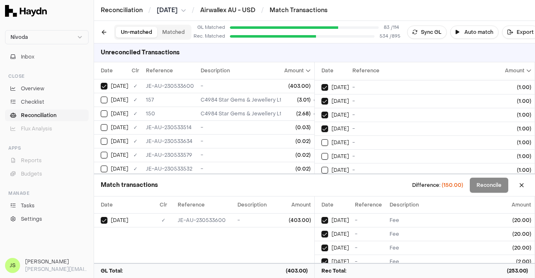
type button "on"
click at [321, 139] on button "on" at bounding box center [324, 142] width 7 height 7
type button "on"
click at [321, 153] on button "on" at bounding box center [324, 156] width 7 height 7
type button "on"
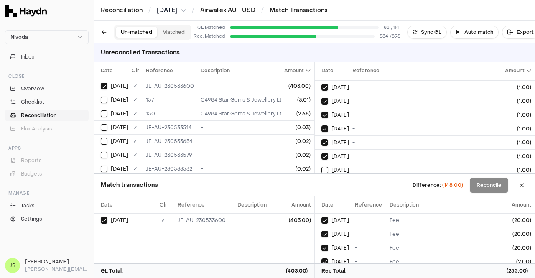
click at [321, 167] on button "on" at bounding box center [324, 170] width 7 height 7
type button "on"
click at [321, 180] on button "on" at bounding box center [324, 183] width 7 height 7
type button "on"
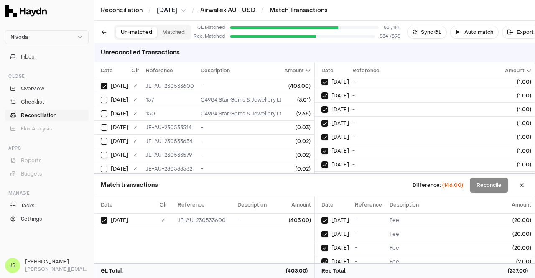
click at [321, 189] on button "on" at bounding box center [324, 192] width 7 height 7
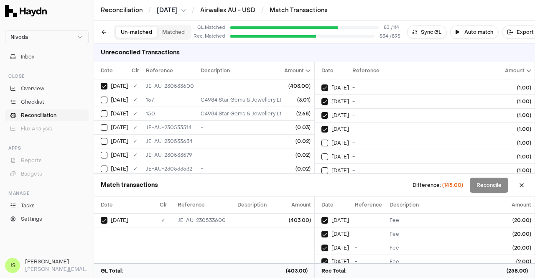
type button "on"
click at [328, 140] on div "on [DATE]" at bounding box center [335, 143] width 28 height 7
click at [321, 153] on button "on" at bounding box center [324, 156] width 7 height 7
type button "on"
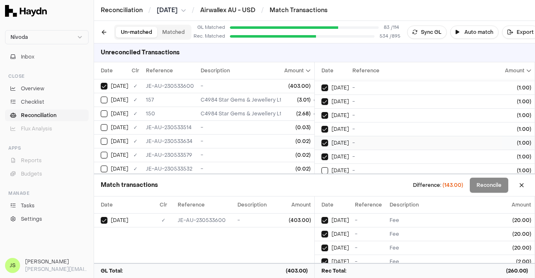
click at [321, 167] on button "on" at bounding box center [324, 170] width 7 height 7
type button "on"
click at [321, 181] on button "on" at bounding box center [324, 184] width 7 height 7
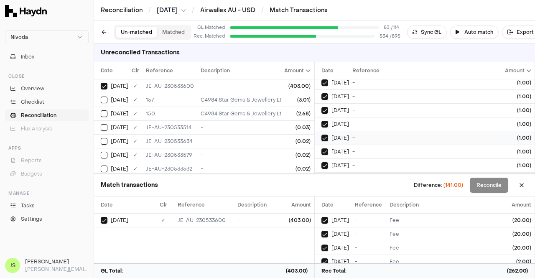
type button "on"
click at [321, 190] on button "on" at bounding box center [324, 193] width 7 height 7
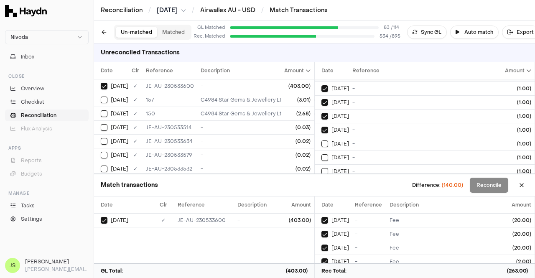
click at [321, 140] on button "on" at bounding box center [324, 143] width 7 height 7
click at [321, 154] on button "on" at bounding box center [324, 157] width 7 height 7
click at [321, 168] on button "on" at bounding box center [324, 171] width 7 height 7
click at [321, 182] on button "on" at bounding box center [324, 185] width 7 height 7
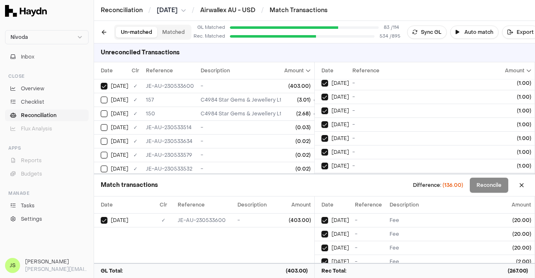
click at [321, 190] on button "on" at bounding box center [324, 193] width 7 height 7
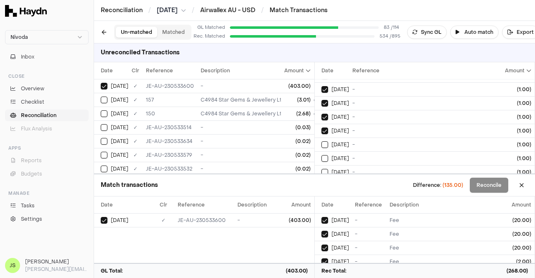
click at [321, 141] on button "on" at bounding box center [324, 144] width 7 height 7
click at [321, 155] on button "on" at bounding box center [324, 158] width 7 height 7
click at [321, 169] on button "on" at bounding box center [324, 172] width 7 height 7
click at [321, 183] on button "on" at bounding box center [324, 186] width 7 height 7
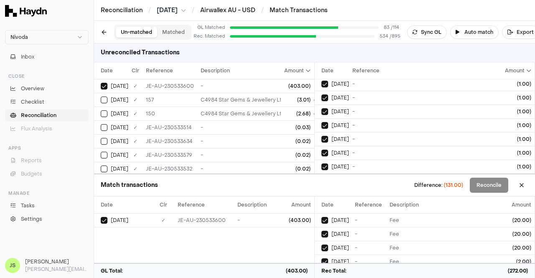
click at [321, 191] on button "on" at bounding box center [324, 194] width 7 height 7
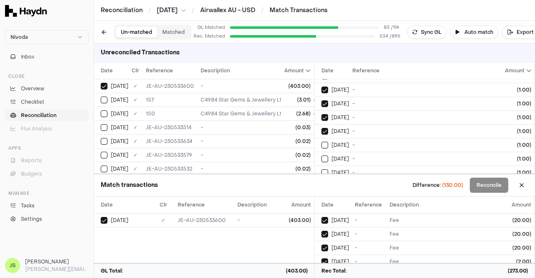
click at [321, 142] on button "on" at bounding box center [324, 145] width 7 height 7
click at [321, 155] on button "on" at bounding box center [324, 158] width 7 height 7
click at [321, 169] on button "on" at bounding box center [324, 172] width 7 height 7
click at [321, 183] on button "on" at bounding box center [324, 186] width 7 height 7
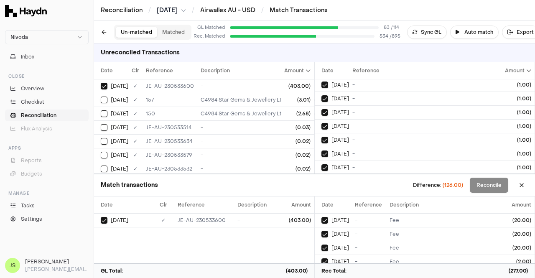
click at [321, 192] on button "on" at bounding box center [324, 195] width 7 height 7
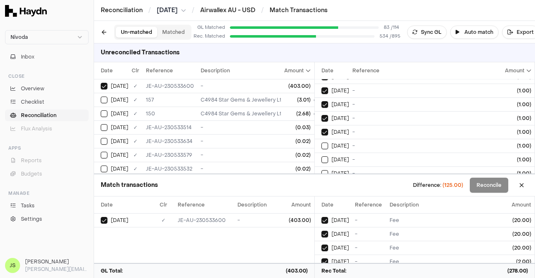
click at [321, 142] on button "on" at bounding box center [324, 145] width 7 height 7
click at [321, 156] on button "on" at bounding box center [324, 159] width 7 height 7
click at [321, 170] on button "on" at bounding box center [324, 173] width 7 height 7
click at [321, 184] on button "on" at bounding box center [324, 187] width 7 height 7
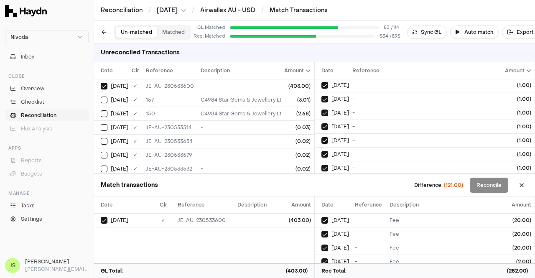
click at [321, 192] on button "on" at bounding box center [324, 195] width 7 height 7
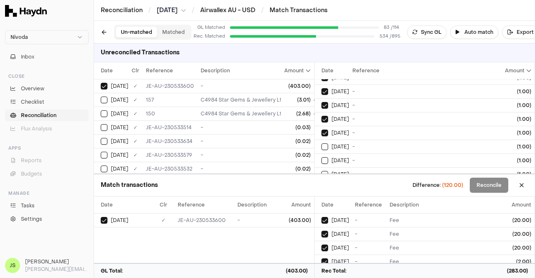
click at [321, 143] on button "on" at bounding box center [324, 146] width 7 height 7
click at [321, 157] on button "on" at bounding box center [324, 160] width 7 height 7
click at [321, 171] on button "on" at bounding box center [324, 174] width 7 height 7
click at [321, 185] on button "on" at bounding box center [324, 188] width 7 height 7
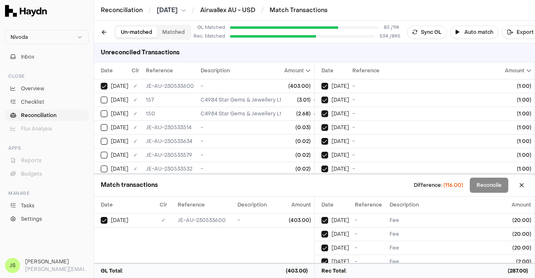
click at [321, 193] on button "on" at bounding box center [324, 196] width 7 height 7
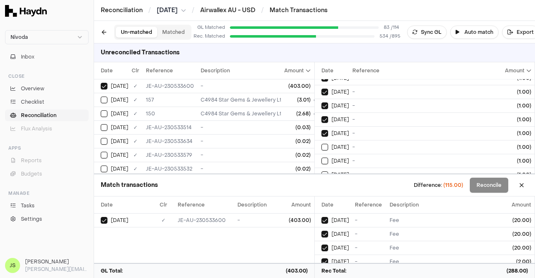
click at [321, 144] on button "on" at bounding box center [324, 147] width 7 height 7
click at [321, 158] on button "on" at bounding box center [324, 161] width 7 height 7
click at [321, 171] on button "on" at bounding box center [324, 174] width 7 height 7
click at [321, 185] on button "on" at bounding box center [324, 188] width 7 height 7
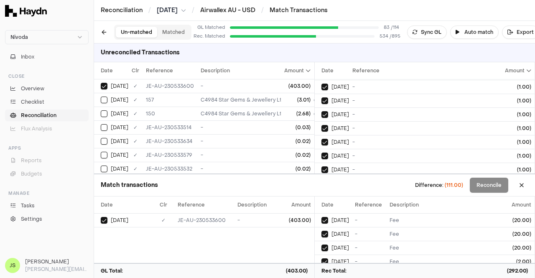
click at [321, 194] on button "on" at bounding box center [324, 197] width 7 height 7
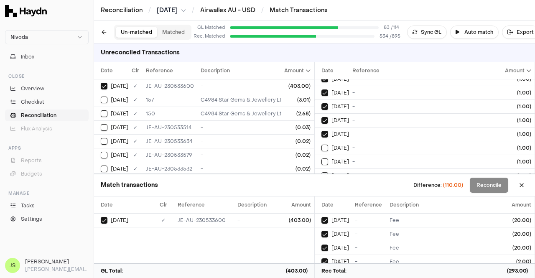
click at [321, 145] on button "on" at bounding box center [324, 148] width 7 height 7
click at [321, 158] on button "on" at bounding box center [324, 161] width 7 height 7
click at [321, 172] on button "on" at bounding box center [324, 175] width 7 height 7
click at [321, 186] on button "on" at bounding box center [324, 189] width 7 height 7
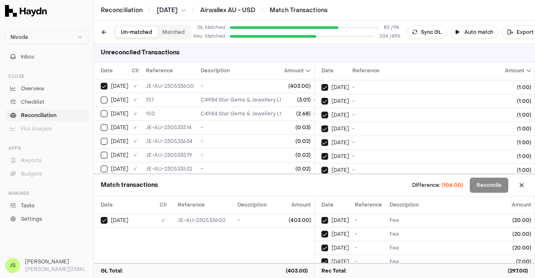
click at [321, 194] on button "on" at bounding box center [324, 197] width 7 height 7
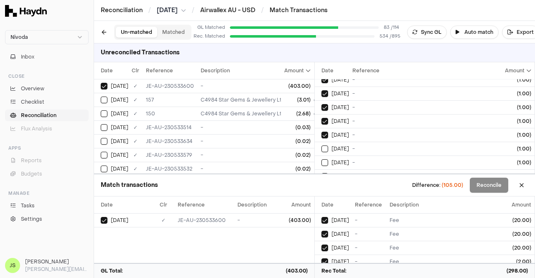
click at [321, 145] on button "on" at bounding box center [324, 148] width 7 height 7
click at [321, 159] on button "on" at bounding box center [324, 162] width 7 height 7
click at [321, 173] on button "on" at bounding box center [324, 176] width 7 height 7
click at [321, 187] on button "on" at bounding box center [324, 190] width 7 height 7
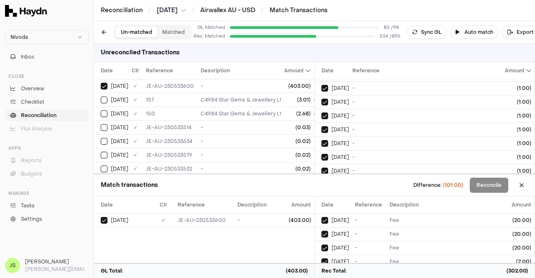
scroll to position [3315, 0]
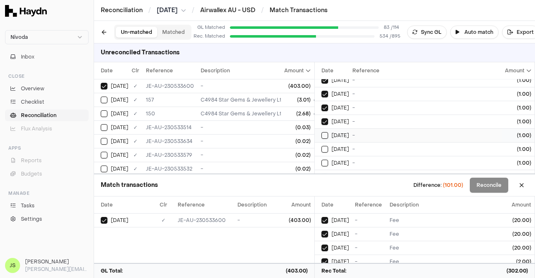
click at [323, 132] on button "on" at bounding box center [324, 135] width 7 height 7
click at [324, 146] on button "on" at bounding box center [324, 149] width 7 height 7
click at [321, 160] on button "on" at bounding box center [324, 163] width 7 height 7
click at [321, 173] on button "on" at bounding box center [324, 176] width 7 height 7
click at [321, 187] on button "on" at bounding box center [324, 190] width 7 height 7
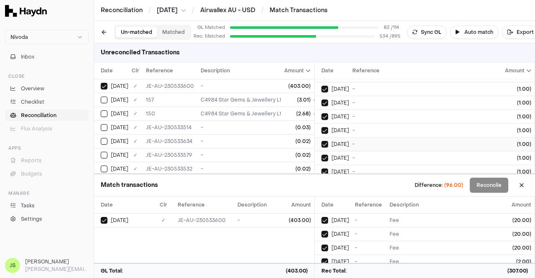
click at [321, 196] on button "on" at bounding box center [324, 199] width 7 height 7
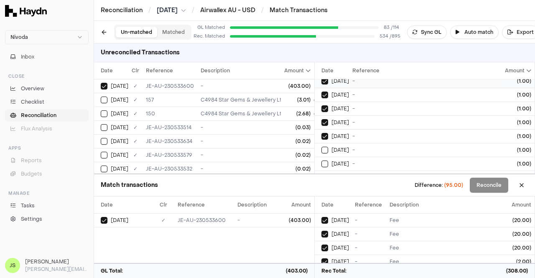
click at [321, 147] on button "on" at bounding box center [324, 150] width 7 height 7
click at [321, 160] on button "on" at bounding box center [324, 163] width 7 height 7
click at [321, 174] on button "on" at bounding box center [324, 177] width 7 height 7
click at [321, 188] on button "on" at bounding box center [324, 191] width 7 height 7
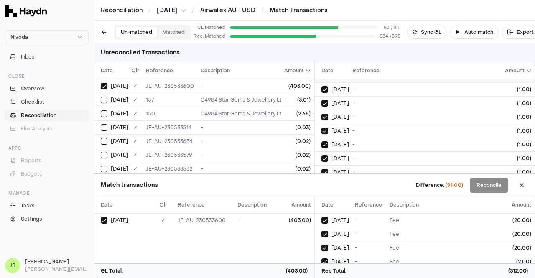
click at [321, 196] on button "on" at bounding box center [324, 199] width 7 height 7
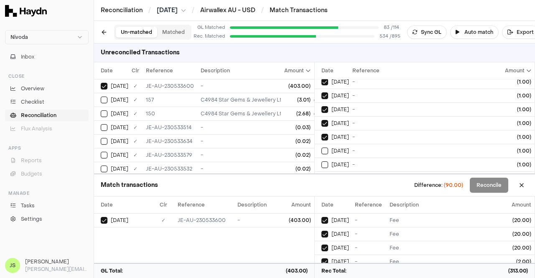
click at [321, 147] on button "on" at bounding box center [324, 150] width 7 height 7
click at [321, 161] on button "on" at bounding box center [324, 164] width 7 height 7
click at [321, 175] on button "on" at bounding box center [324, 178] width 7 height 7
click at [321, 189] on button "on" at bounding box center [324, 192] width 7 height 7
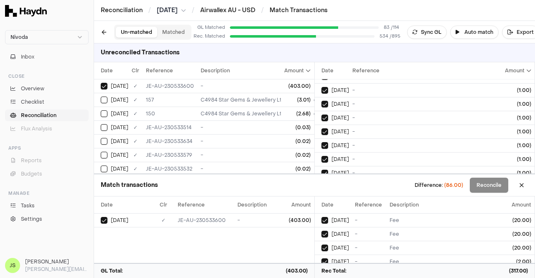
click at [321, 197] on button "on" at bounding box center [324, 200] width 7 height 7
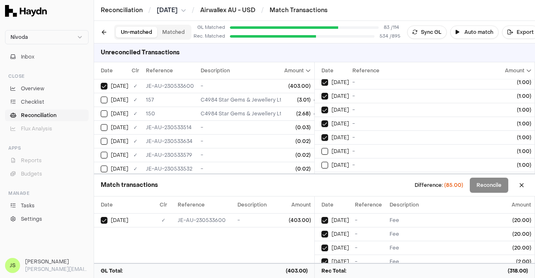
click at [321, 148] on button "on" at bounding box center [324, 151] width 7 height 7
click at [321, 162] on button "on" at bounding box center [324, 165] width 7 height 7
click at [321, 175] on button "on" at bounding box center [324, 178] width 7 height 7
click at [321, 189] on button "on" at bounding box center [324, 192] width 7 height 7
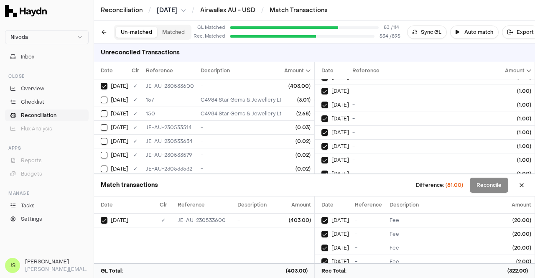
click at [321, 198] on button "on" at bounding box center [324, 201] width 7 height 7
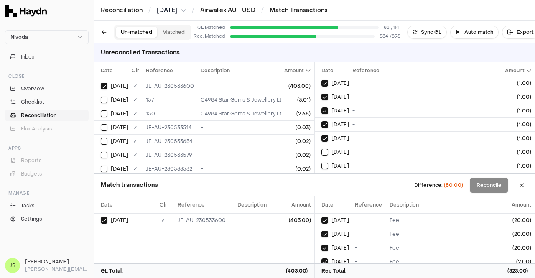
click at [321, 149] on button "on" at bounding box center [324, 152] width 7 height 7
click at [321, 163] on button "on" at bounding box center [324, 166] width 7 height 7
click at [321, 176] on button "on" at bounding box center [324, 179] width 7 height 7
click at [321, 190] on button "on" at bounding box center [324, 193] width 7 height 7
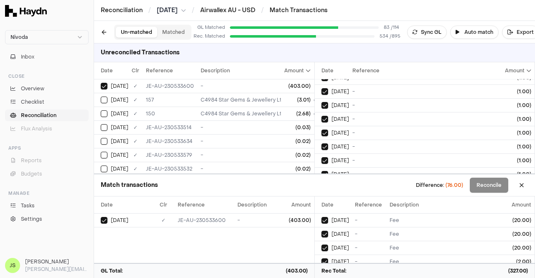
click at [321, 198] on button "on" at bounding box center [324, 201] width 7 height 7
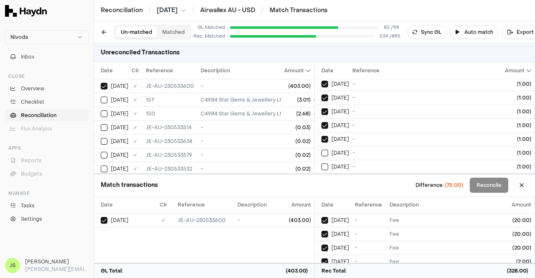
click at [321, 150] on button "on" at bounding box center [324, 153] width 7 height 7
click at [321, 163] on button "on" at bounding box center [324, 166] width 7 height 7
click at [321, 177] on button "on" at bounding box center [324, 180] width 7 height 7
click at [321, 191] on button "on" at bounding box center [324, 194] width 7 height 7
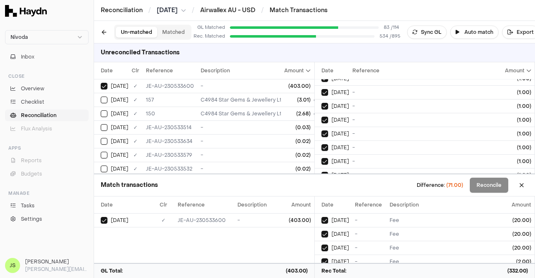
click at [321, 199] on button "on" at bounding box center [324, 202] width 7 height 7
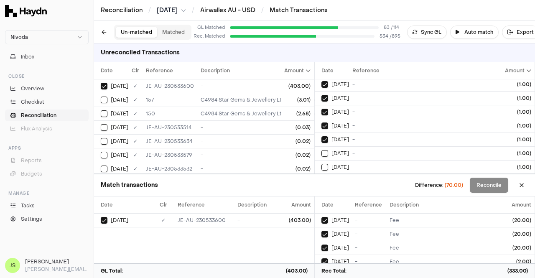
click at [321, 150] on button "on" at bounding box center [324, 153] width 7 height 7
click at [321, 164] on button "on" at bounding box center [324, 167] width 7 height 7
click at [321, 178] on button "on" at bounding box center [324, 181] width 7 height 7
click at [321, 191] on button "on" at bounding box center [324, 194] width 7 height 7
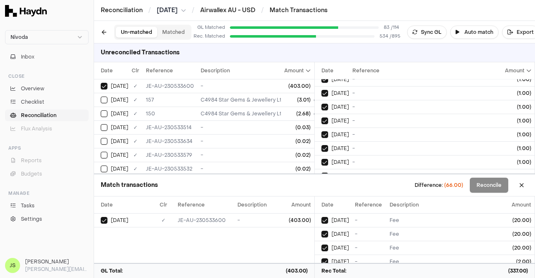
click at [321, 200] on button "on" at bounding box center [324, 203] width 7 height 7
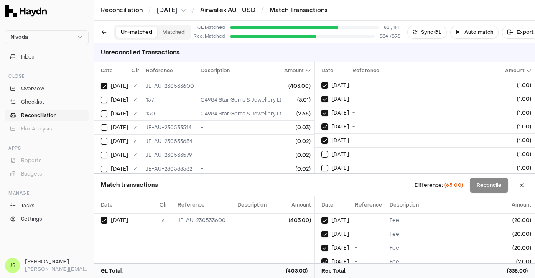
click at [321, 151] on button "on" at bounding box center [324, 154] width 7 height 7
click at [321, 165] on button "on" at bounding box center [324, 168] width 7 height 7
click at [321, 178] on button "on" at bounding box center [324, 181] width 7 height 7
click at [321, 192] on button "on" at bounding box center [324, 195] width 7 height 7
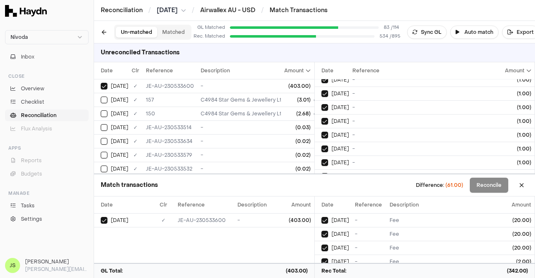
click at [321, 201] on button "on" at bounding box center [324, 204] width 7 height 7
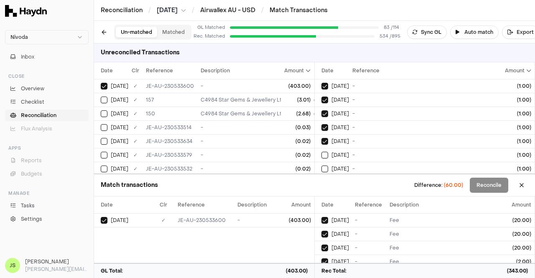
click at [321, 152] on button "on" at bounding box center [324, 155] width 7 height 7
click at [321, 165] on button "on" at bounding box center [324, 168] width 7 height 7
click at [321, 179] on button "on" at bounding box center [324, 182] width 7 height 7
click at [321, 193] on button "on" at bounding box center [324, 196] width 7 height 7
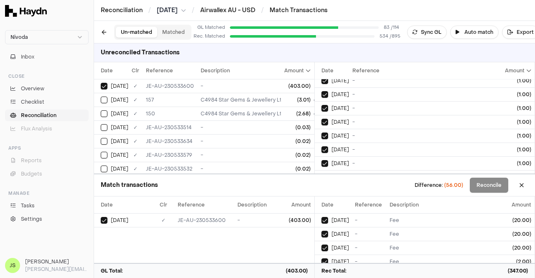
click at [321, 201] on button "on" at bounding box center [324, 204] width 7 height 7
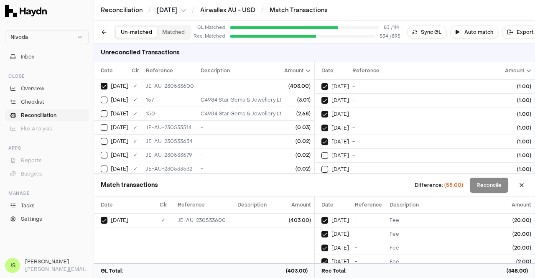
click at [321, 152] on button "on" at bounding box center [324, 155] width 7 height 7
click at [321, 166] on button "on" at bounding box center [324, 169] width 7 height 7
click at [321, 180] on button "on" at bounding box center [324, 183] width 7 height 7
click at [321, 193] on button "on" at bounding box center [324, 196] width 7 height 7
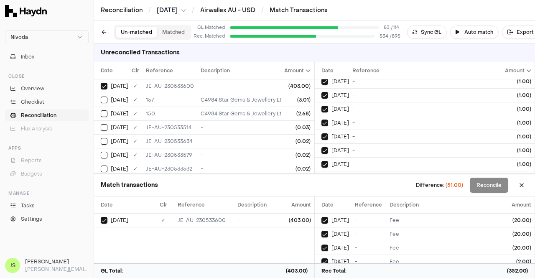
click at [321, 202] on button "on" at bounding box center [324, 205] width 7 height 7
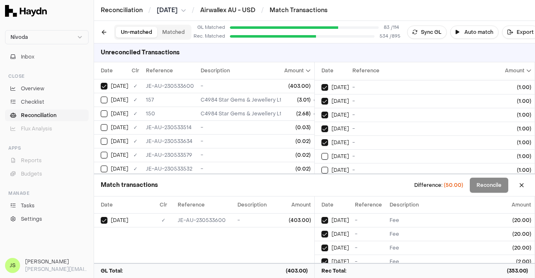
click at [321, 153] on button "on" at bounding box center [324, 156] width 7 height 7
click at [321, 167] on button "on" at bounding box center [324, 170] width 7 height 7
click at [321, 180] on button "on" at bounding box center [324, 183] width 7 height 7
click at [321, 194] on button "on" at bounding box center [324, 197] width 7 height 7
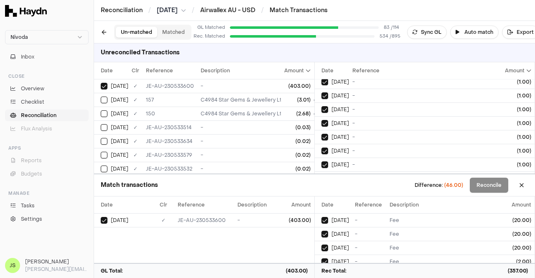
click at [321, 203] on button "on" at bounding box center [324, 206] width 7 height 7
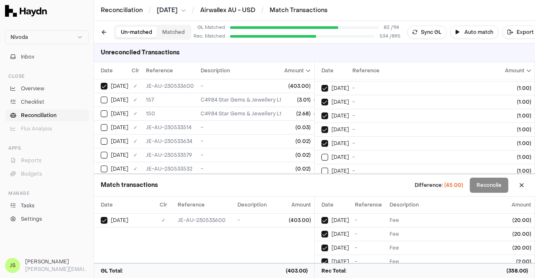
click at [321, 154] on button "on" at bounding box center [324, 157] width 7 height 7
click at [321, 168] on button "on" at bounding box center [324, 171] width 7 height 7
click at [321, 181] on button "on" at bounding box center [324, 184] width 7 height 7
click at [321, 195] on button "on" at bounding box center [324, 198] width 7 height 7
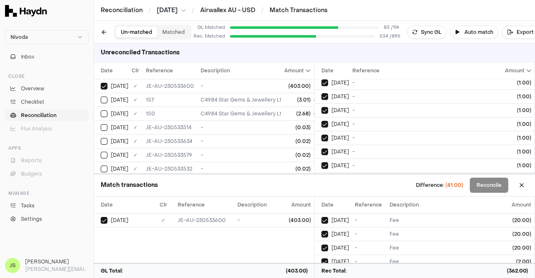
click at [321, 203] on button "on" at bounding box center [324, 206] width 7 height 7
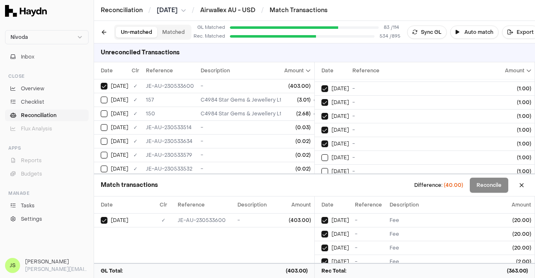
click at [321, 154] on button "on" at bounding box center [324, 157] width 7 height 7
click at [321, 168] on button "on" at bounding box center [324, 171] width 7 height 7
click at [321, 182] on button "on" at bounding box center [324, 185] width 7 height 7
click at [321, 196] on button "on" at bounding box center [324, 199] width 7 height 7
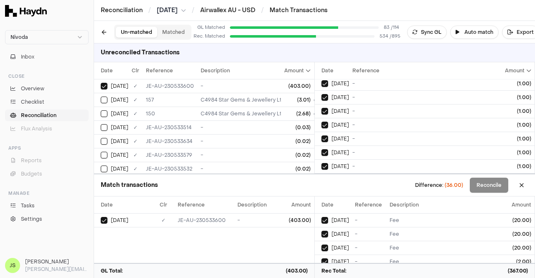
click at [321, 204] on button "on" at bounding box center [324, 207] width 7 height 7
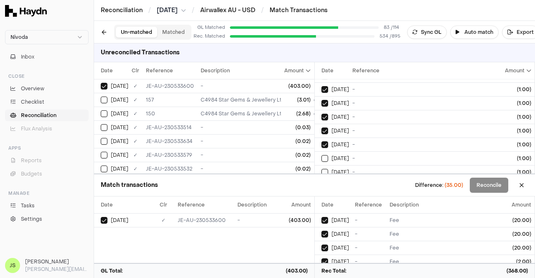
click at [321, 155] on button "on" at bounding box center [324, 158] width 7 height 7
click at [321, 169] on button "on" at bounding box center [324, 172] width 7 height 7
click at [321, 183] on button "on" at bounding box center [324, 186] width 7 height 7
click at [321, 196] on button "on" at bounding box center [324, 199] width 7 height 7
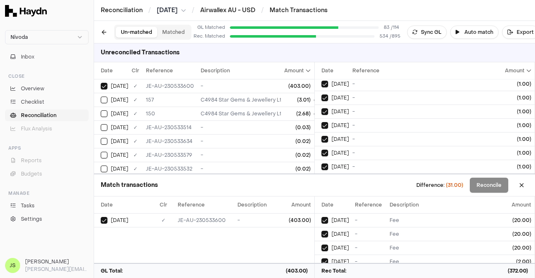
click at [321, 205] on button "on" at bounding box center [324, 208] width 7 height 7
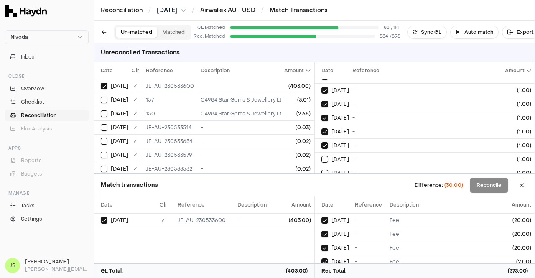
click at [321, 156] on button "on" at bounding box center [324, 159] width 7 height 7
click at [321, 170] on button "on" at bounding box center [324, 173] width 7 height 7
click at [321, 183] on button "on" at bounding box center [324, 186] width 7 height 7
click at [321, 197] on button "on" at bounding box center [324, 200] width 7 height 7
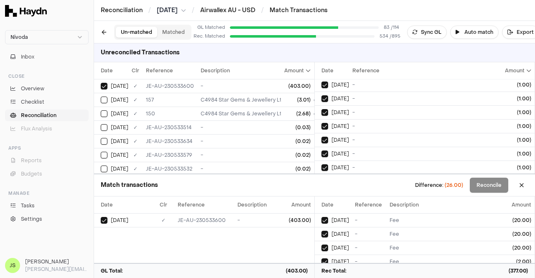
click at [321, 206] on button "on" at bounding box center [324, 209] width 7 height 7
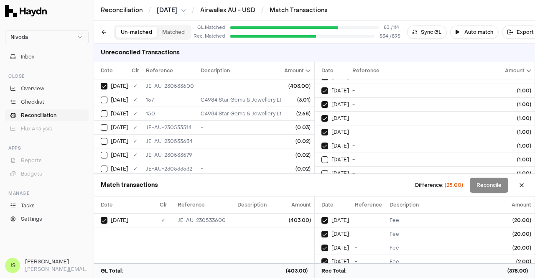
click at [321, 156] on button "on" at bounding box center [324, 159] width 7 height 7
click at [321, 170] on button "on" at bounding box center [324, 173] width 7 height 7
click at [321, 184] on button "on" at bounding box center [324, 187] width 7 height 7
click at [321, 198] on button "on" at bounding box center [324, 201] width 7 height 7
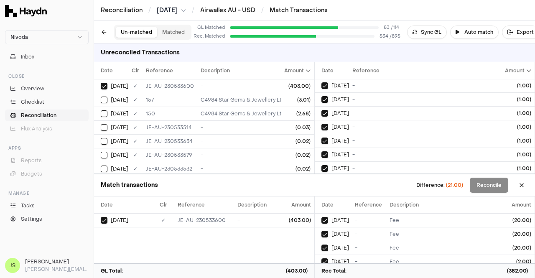
click at [321, 206] on button "on" at bounding box center [324, 209] width 7 height 7
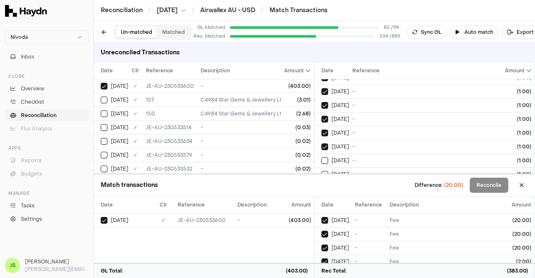
click at [321, 157] on button "on" at bounding box center [324, 160] width 7 height 7
click at [321, 171] on button "on" at bounding box center [324, 174] width 7 height 7
click at [321, 185] on button "on" at bounding box center [324, 188] width 7 height 7
click at [321, 198] on button "on" at bounding box center [324, 201] width 7 height 7
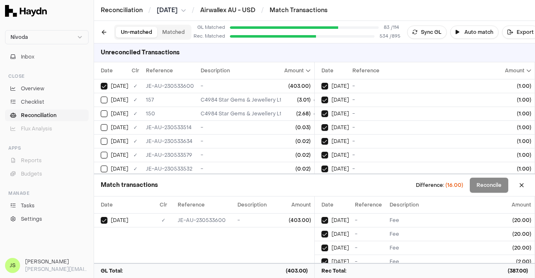
click at [321, 207] on button "on" at bounding box center [324, 210] width 7 height 7
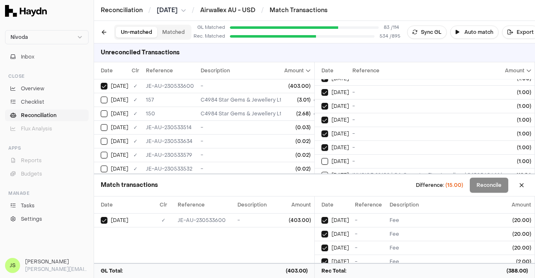
click at [321, 158] on button "on" at bounding box center [324, 161] width 7 height 7
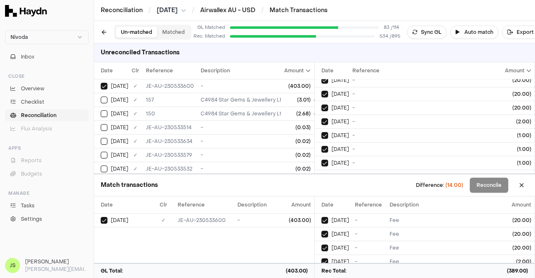
scroll to position [0, 0]
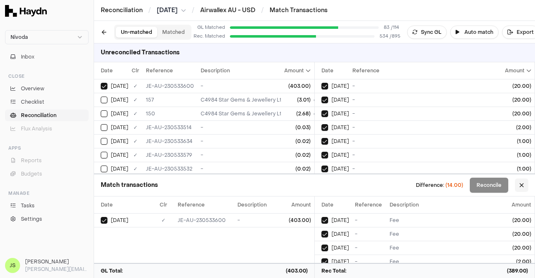
click at [520, 184] on button at bounding box center [521, 184] width 13 height 13
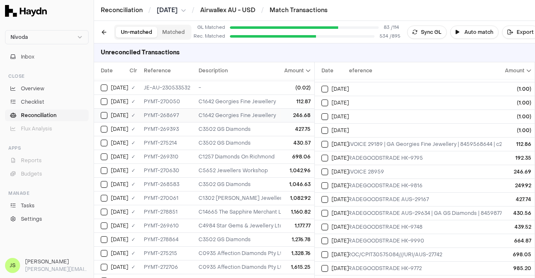
scroll to position [89, 2]
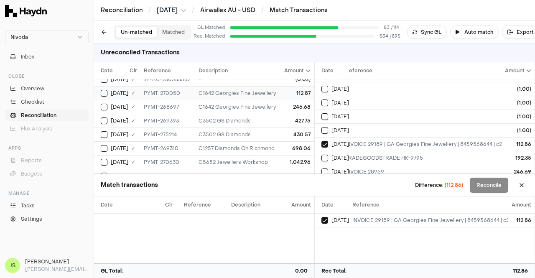
click at [287, 90] on div "112.87" at bounding box center [298, 93] width 26 height 7
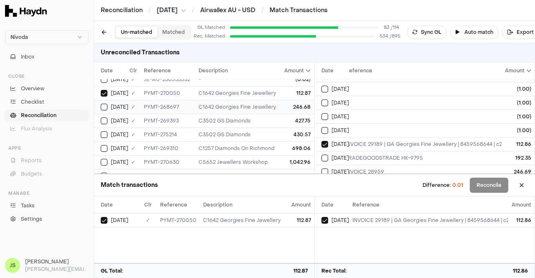
click at [289, 104] on div "246.68" at bounding box center [298, 107] width 26 height 7
click at [344, 168] on span "[DATE]" at bounding box center [340, 171] width 18 height 7
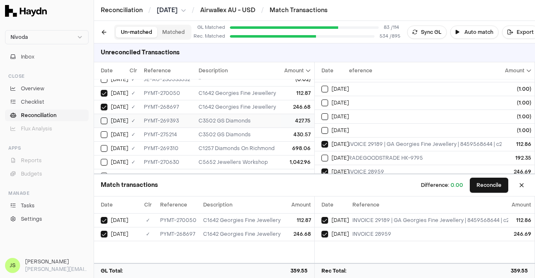
click at [285, 122] on div "427.75" at bounding box center [298, 120] width 26 height 7
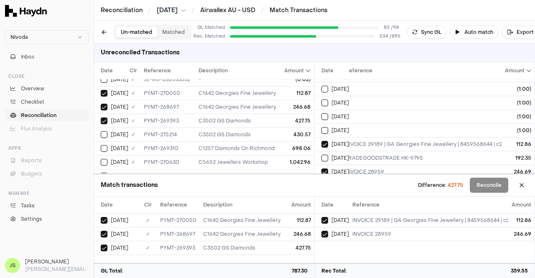
click at [253, 136] on td "C3502 GS Diamonds" at bounding box center [342, 134] width 294 height 14
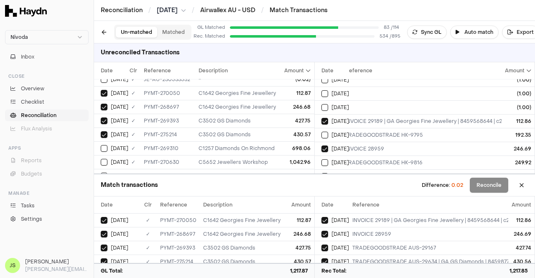
scroll to position [4531, 7]
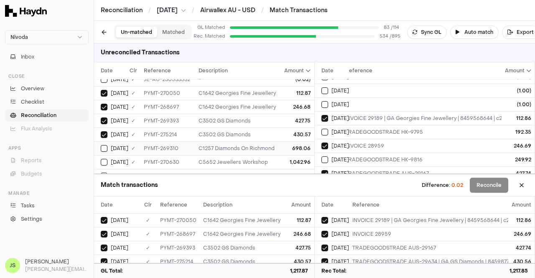
click at [281, 147] on td "698.06" at bounding box center [297, 148] width 33 height 14
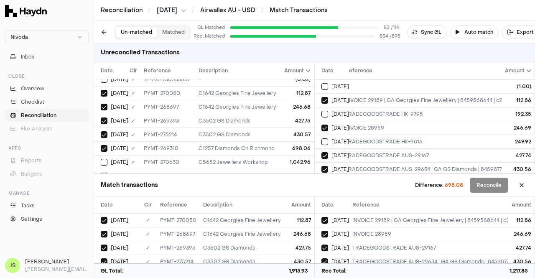
scroll to position [4552, 7]
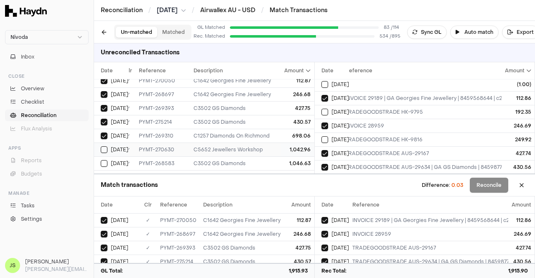
click at [265, 147] on div "C5652 Jewellers Workshop" at bounding box center [336, 149] width 287 height 7
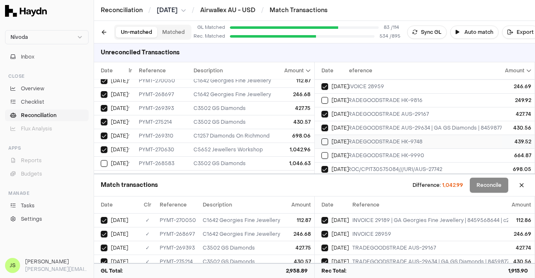
scroll to position [4592, 7]
click at [249, 165] on td "C3502 GS Diamonds" at bounding box center [337, 163] width 294 height 14
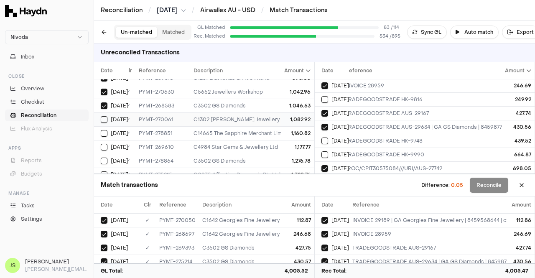
click at [238, 112] on td "C1302 [PERSON_NAME] Jewellery" at bounding box center [337, 119] width 294 height 14
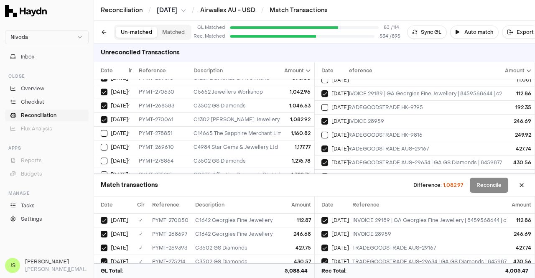
scroll to position [4556, 7]
click at [258, 112] on td "C1302 [PERSON_NAME] Jewellery" at bounding box center [337, 119] width 294 height 14
click at [254, 134] on td "C14665 The Sapphire Merchant Limited" at bounding box center [337, 133] width 294 height 14
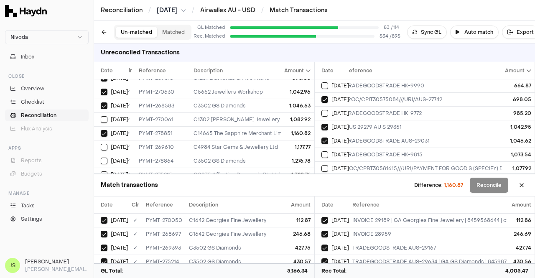
scroll to position [4660, 7]
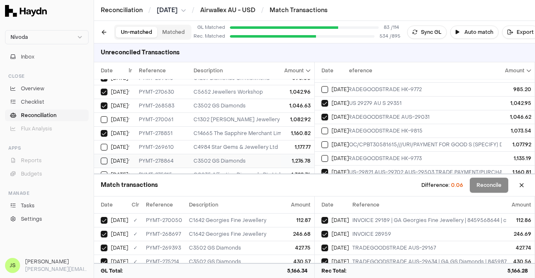
click at [281, 158] on td "1,276.78" at bounding box center [297, 161] width 33 height 14
click at [258, 143] on div "C0935 Affection Diamonds Pty Ltd" at bounding box center [336, 146] width 287 height 7
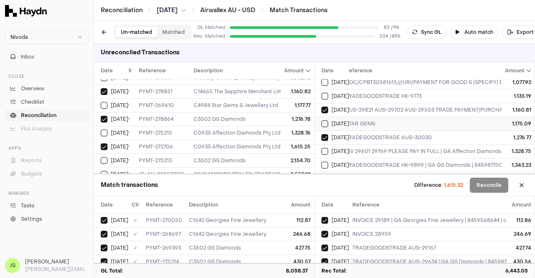
scroll to position [4747, 7]
click at [211, 143] on div "C0935 Affection Diamonds Pty Ltd" at bounding box center [336, 146] width 287 height 7
click at [220, 126] on td "C0935 Affection Diamonds Pty Ltd" at bounding box center [337, 133] width 294 height 14
click at [256, 143] on div "C0935 Affection Diamonds Pty Ltd" at bounding box center [336, 146] width 287 height 7
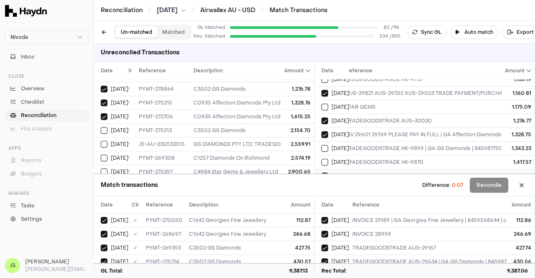
scroll to position [4764, 7]
click at [285, 128] on div "2,154.70" at bounding box center [298, 130] width 26 height 7
click at [343, 186] on span "[DATE]" at bounding box center [340, 189] width 18 height 7
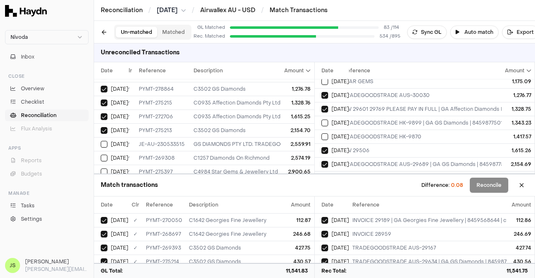
scroll to position [4790, 10]
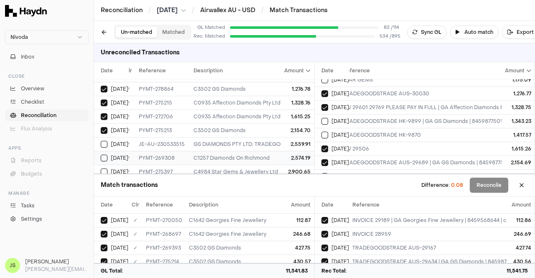
click at [267, 155] on div "C1257 Diamonds On Richmond" at bounding box center [336, 158] width 287 height 7
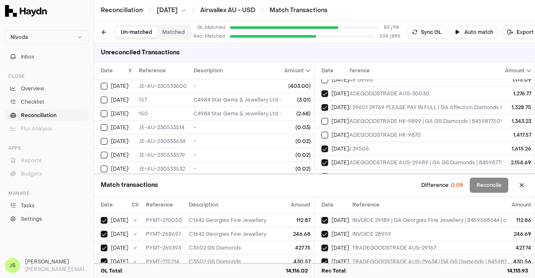
scroll to position [47, 7]
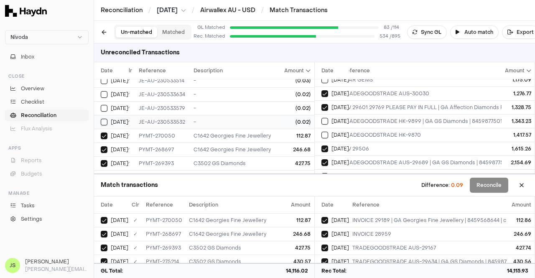
click at [258, 117] on td "-" at bounding box center [337, 122] width 294 height 14
click at [258, 107] on div "-" at bounding box center [336, 108] width 287 height 7
click at [257, 91] on div "-" at bounding box center [336, 94] width 287 height 7
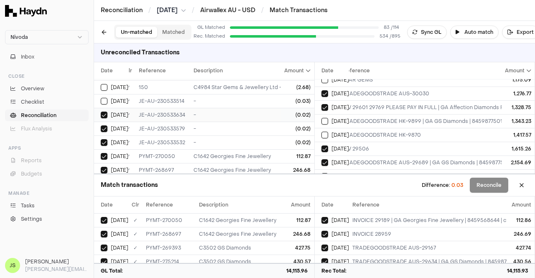
scroll to position [26, 7]
click at [257, 102] on div "-" at bounding box center [336, 101] width 287 height 7
click at [493, 185] on button "Reconcile" at bounding box center [489, 185] width 38 height 15
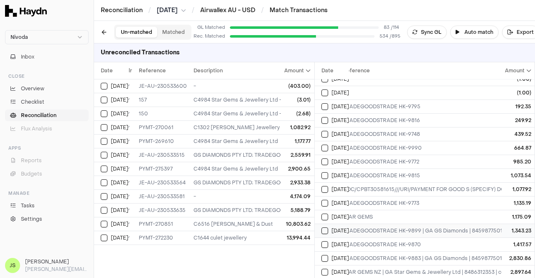
scroll to position [4543, 0]
